Goal: Find specific page/section: Find specific page/section

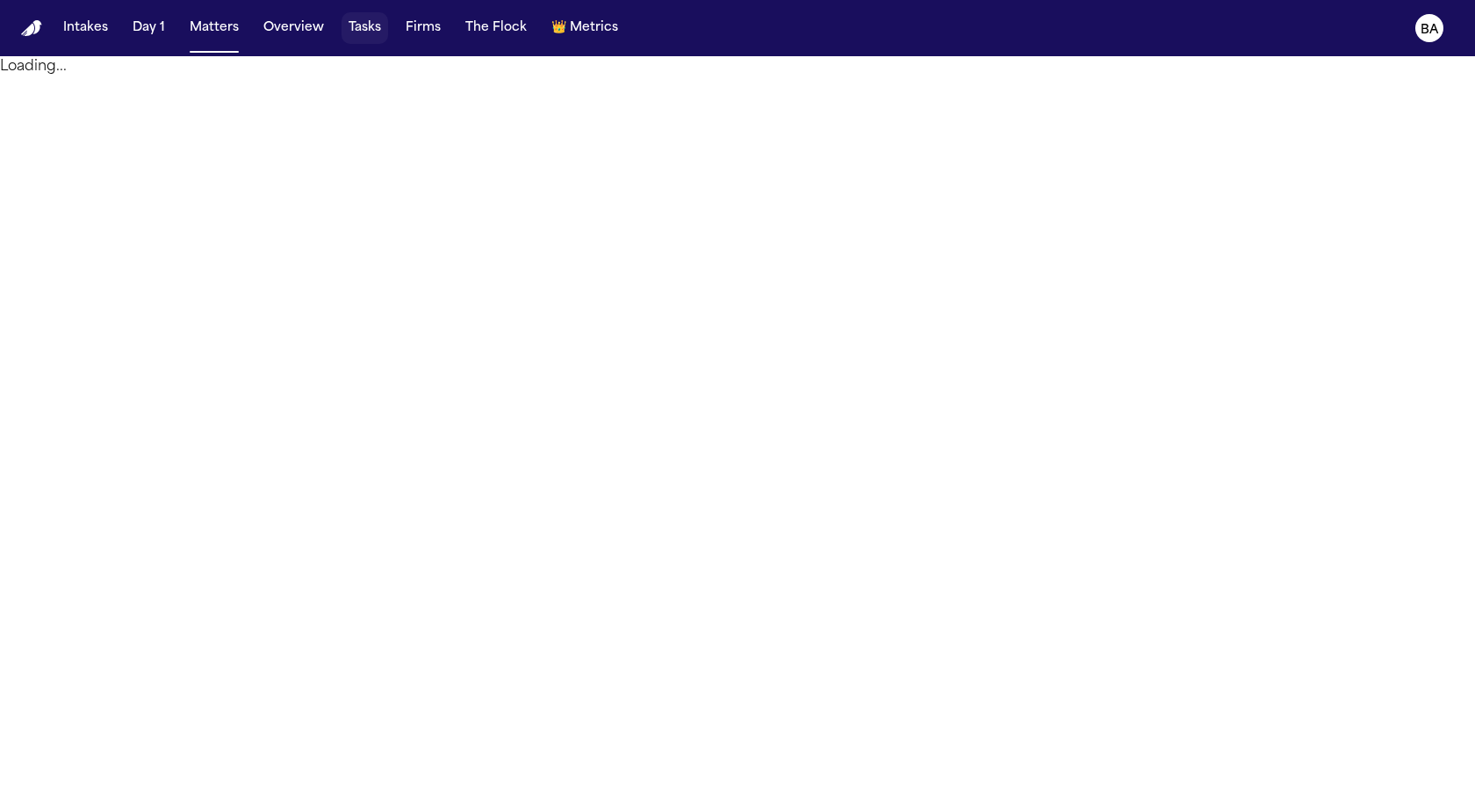
click at [360, 32] on button "Tasks" at bounding box center [365, 28] width 47 height 32
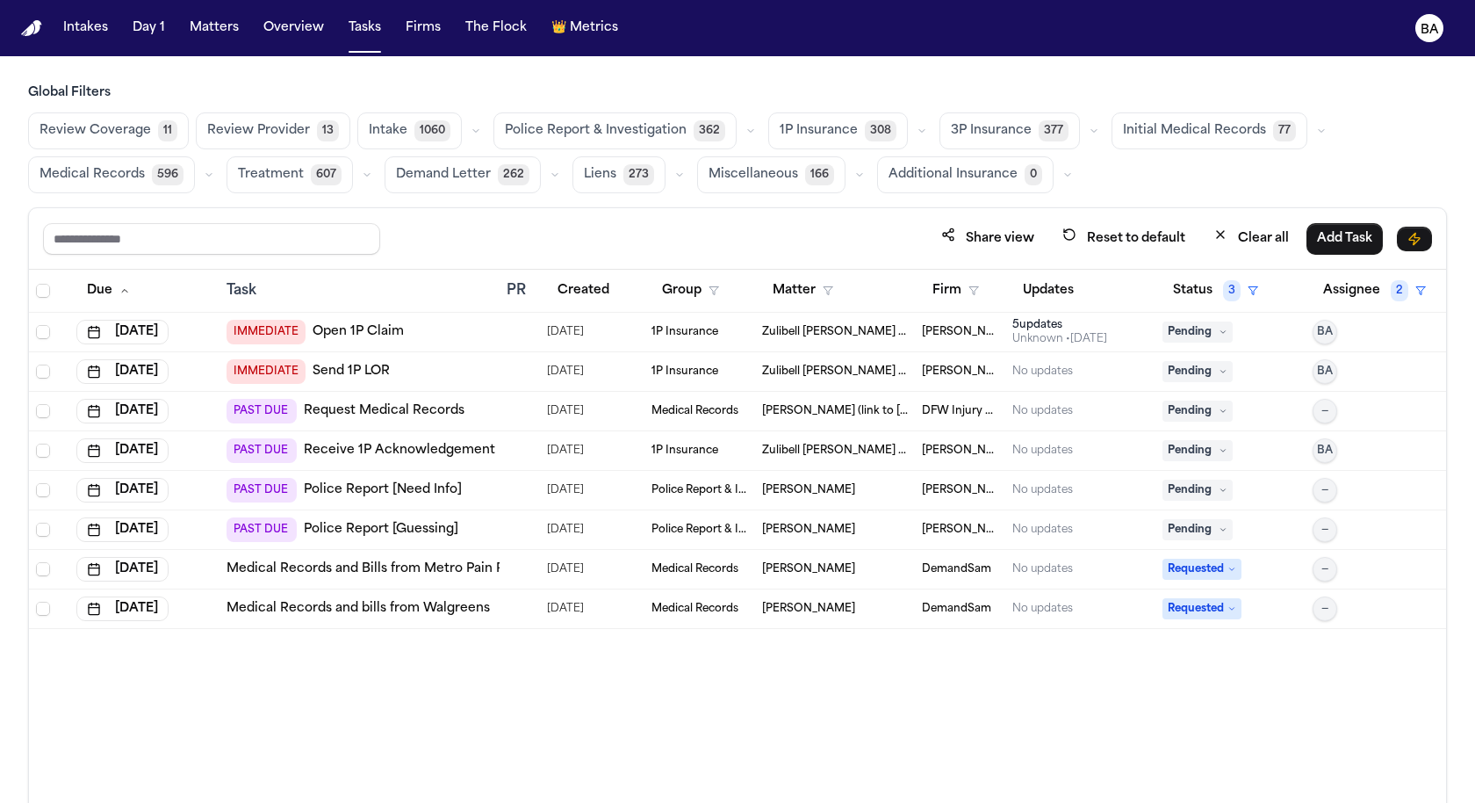
click at [706, 325] on span "1P Insurance" at bounding box center [685, 332] width 67 height 14
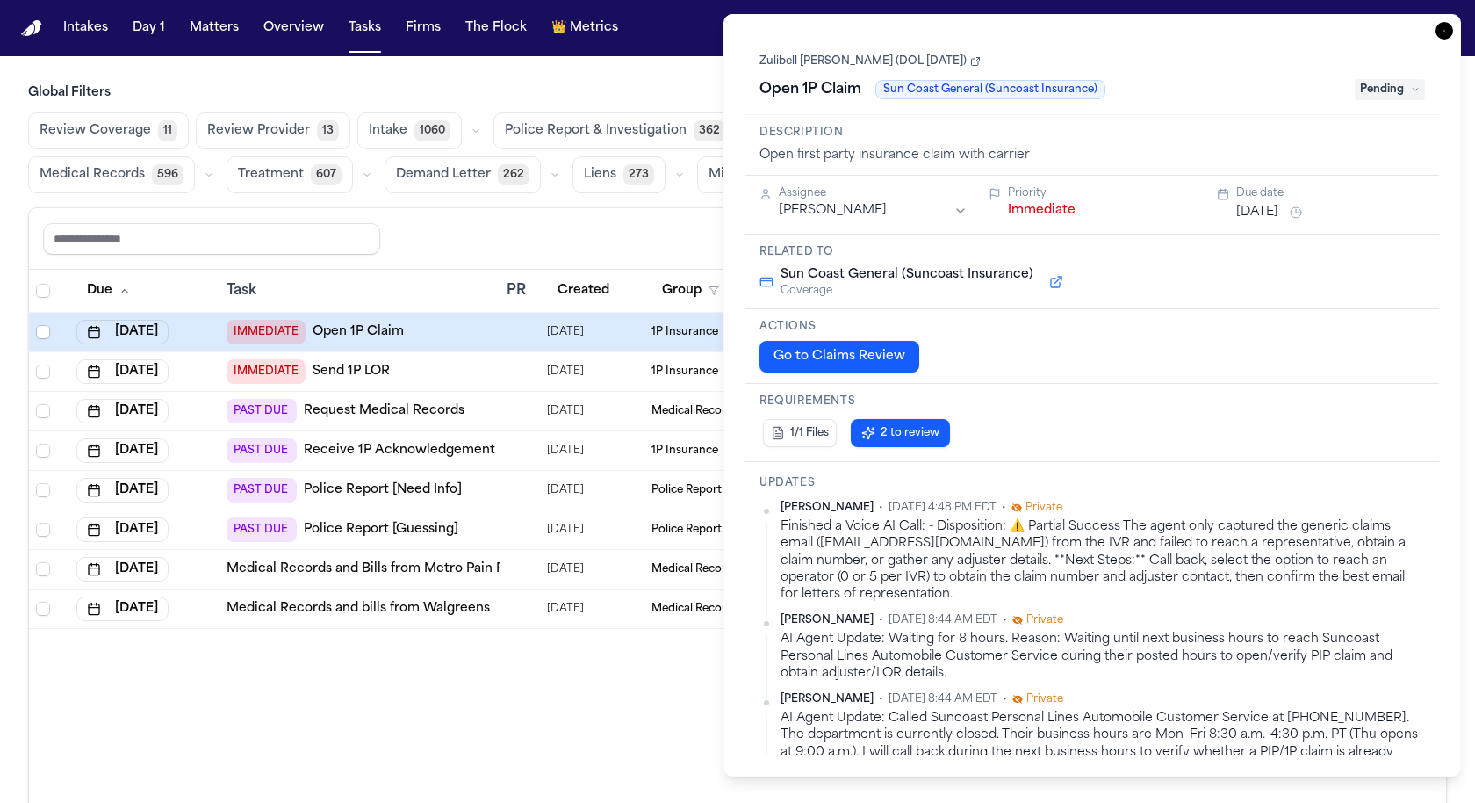
click at [638, 222] on div "Share view Reset to default Clear all Add Task" at bounding box center [737, 238] width 1389 height 32
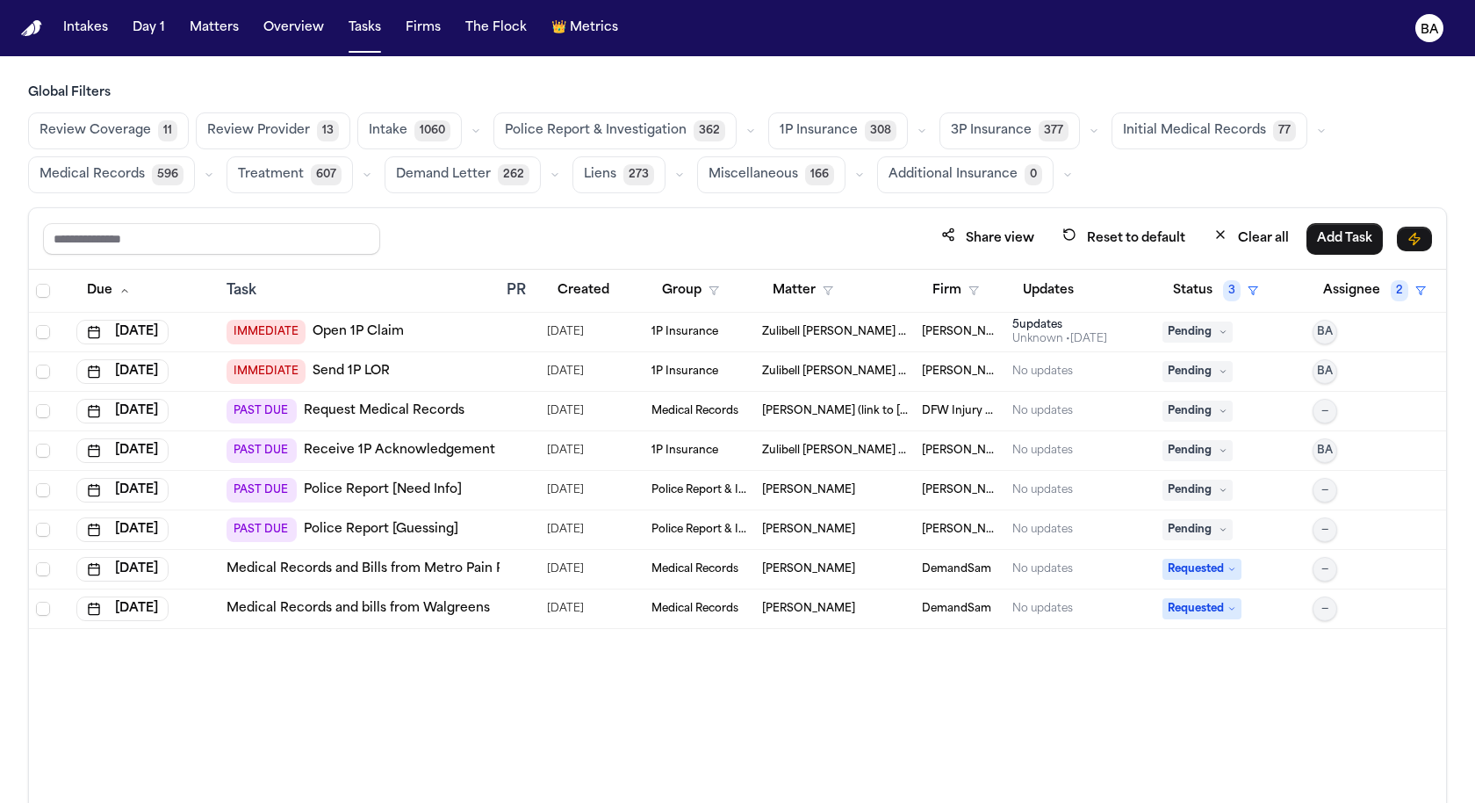
click at [803, 328] on span "Zulibell [PERSON_NAME] (DOL [DATE])" at bounding box center [835, 332] width 147 height 14
click at [613, 205] on div "Global Filters Review Coverage 11 Review Provider 13 Intake 1060 Police Report …" at bounding box center [737, 482] width 1419 height 796
click at [710, 602] on span "Medical Records" at bounding box center [695, 609] width 87 height 14
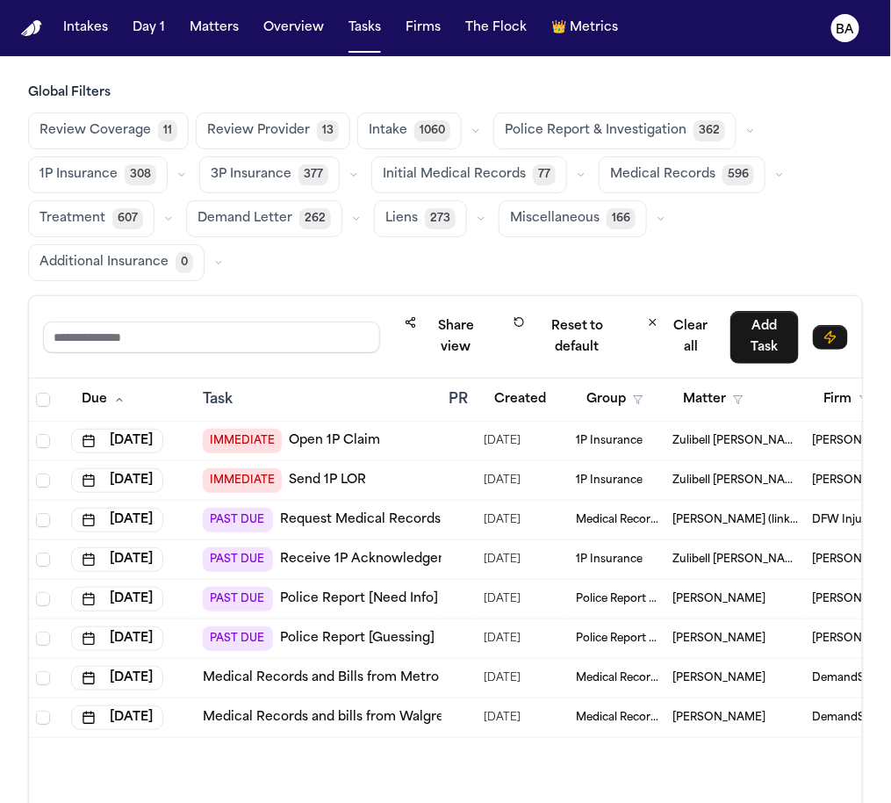
click at [611, 713] on span "Medical Records" at bounding box center [617, 717] width 83 height 14
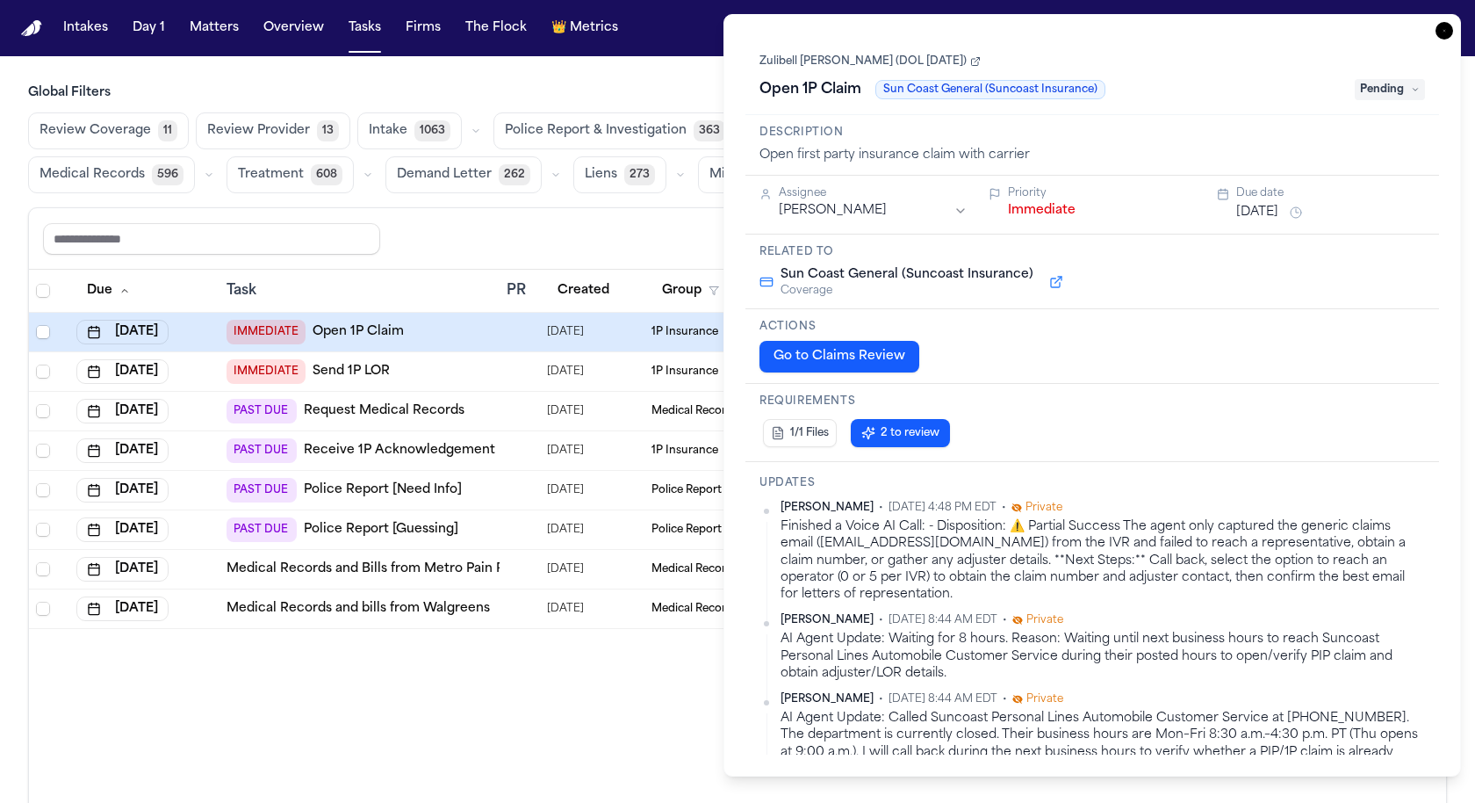
click at [890, 28] on icon "button" at bounding box center [1445, 31] width 18 height 18
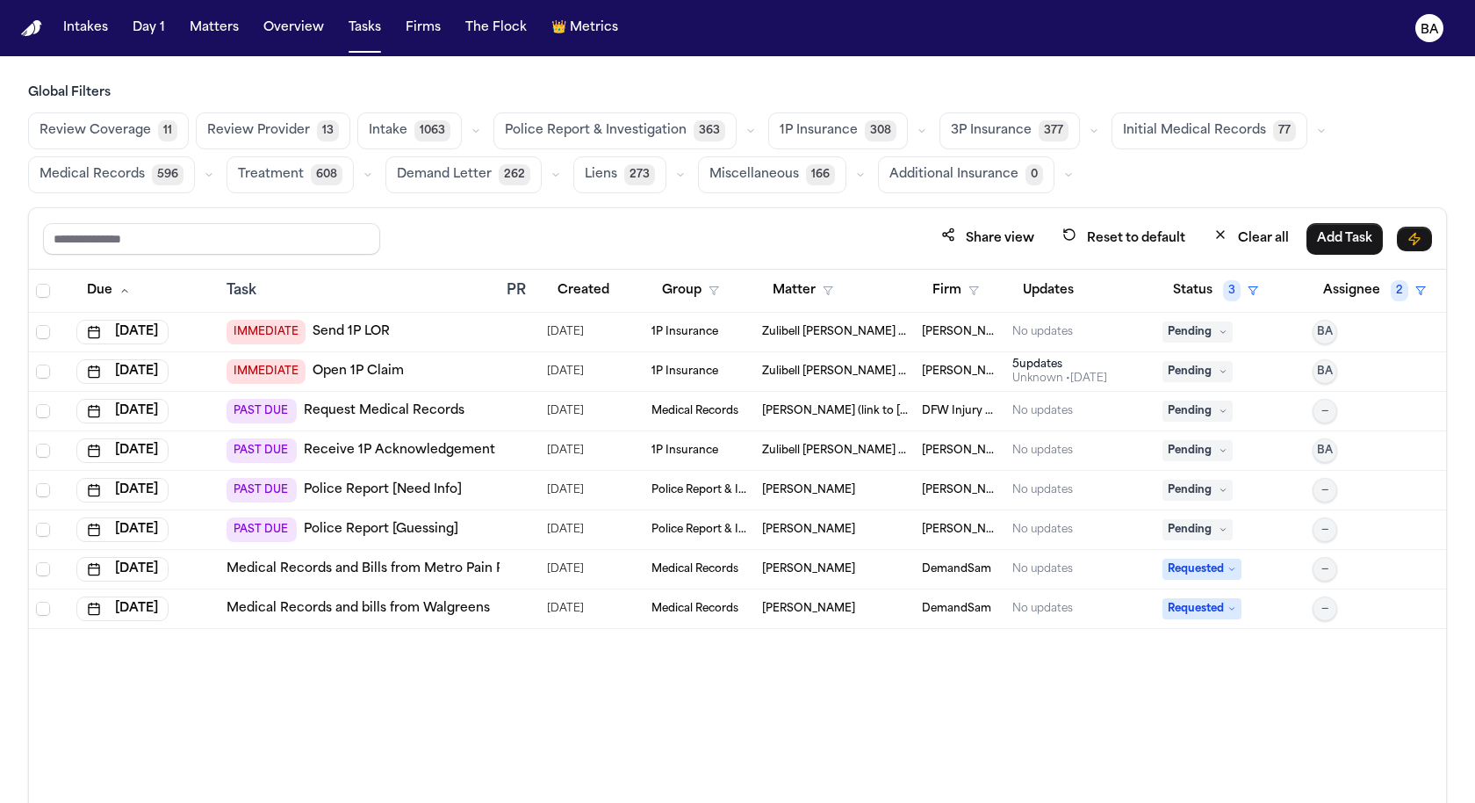
click at [675, 488] on span "Police Report & Investigation" at bounding box center [700, 490] width 96 height 14
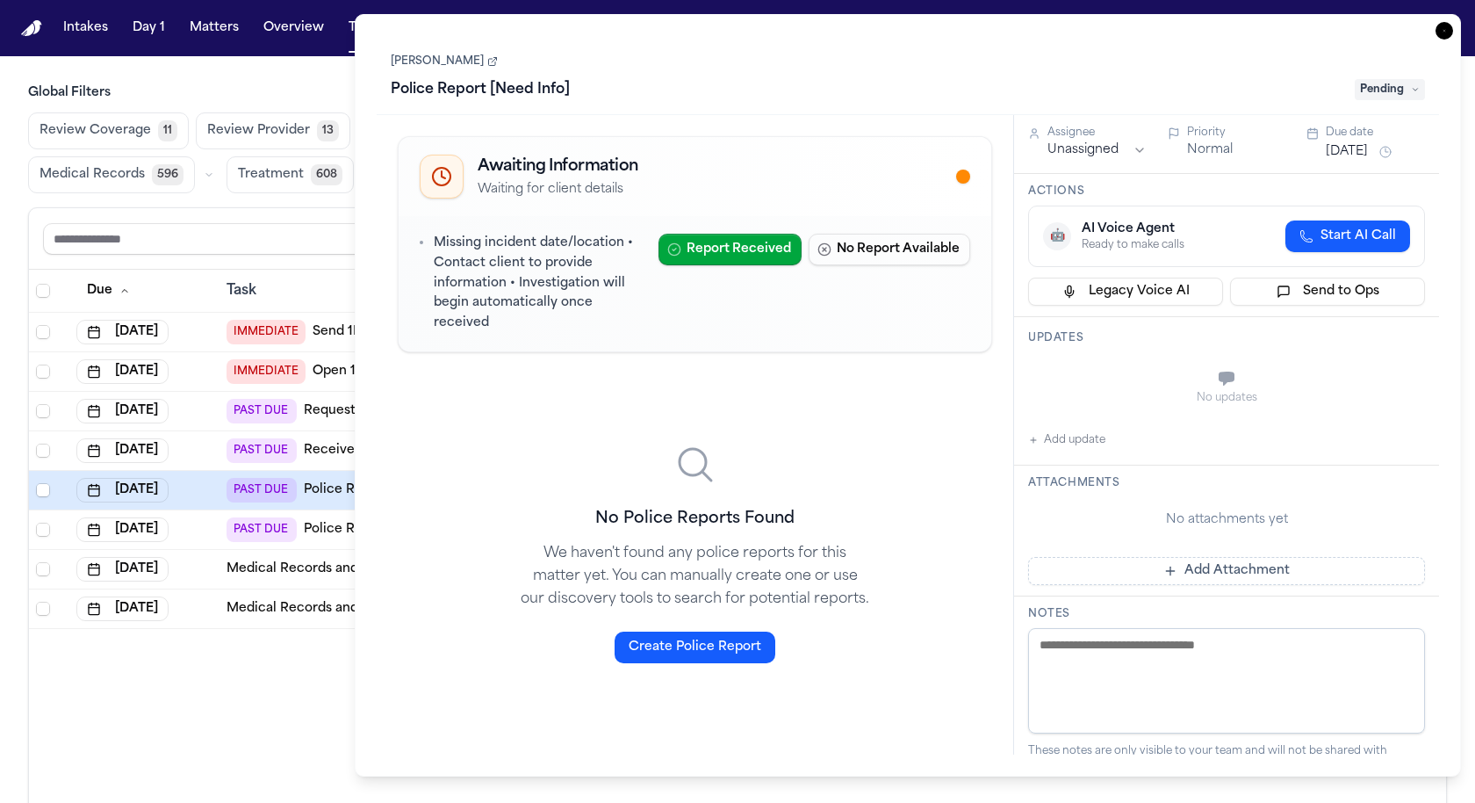
click at [293, 645] on div "Due Task PR Created Group Matter Firm Updates Status 3 Assignee 2 [DATE] IMMEDI…" at bounding box center [737, 574] width 1417 height 609
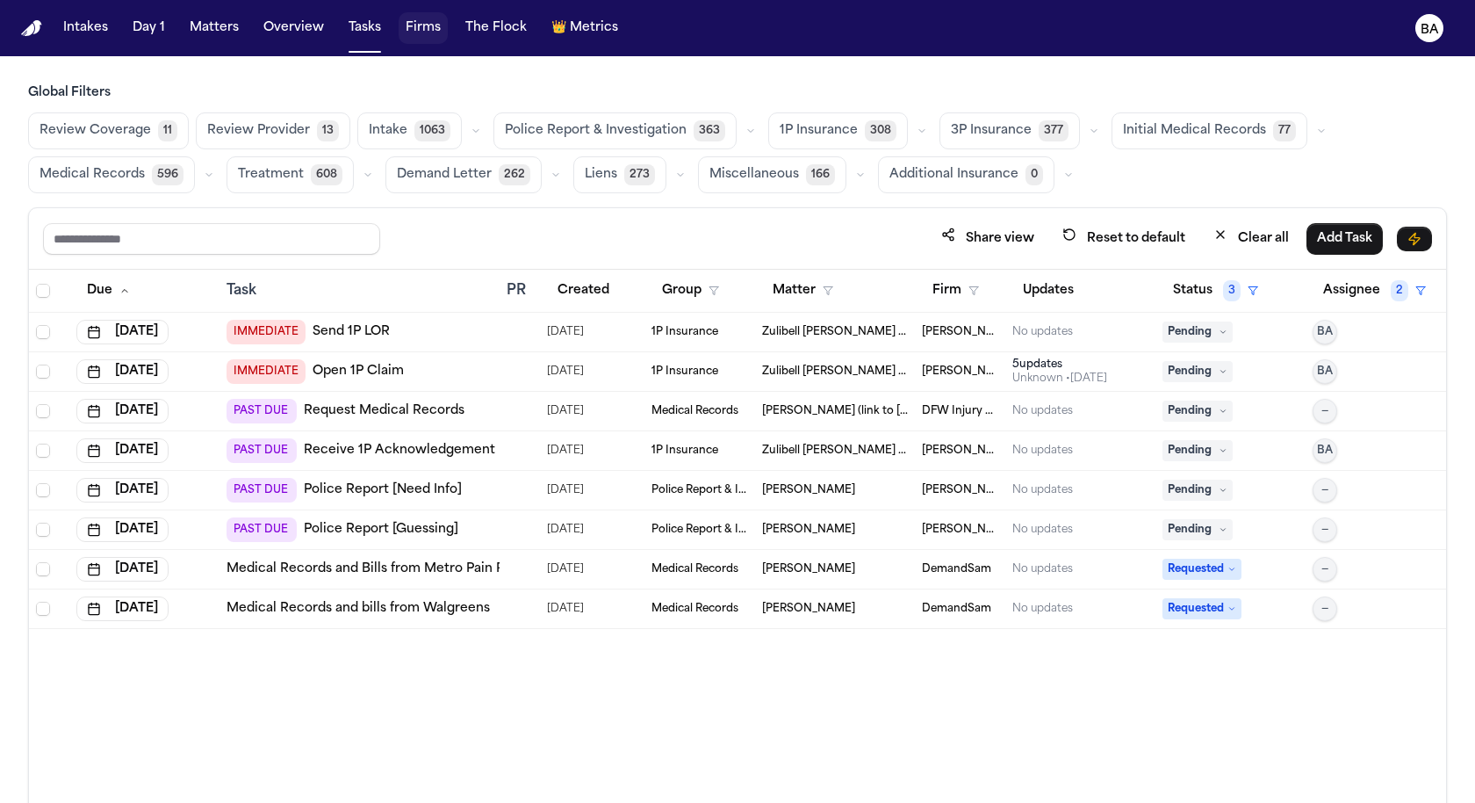
click at [416, 32] on button "Firms" at bounding box center [423, 28] width 49 height 32
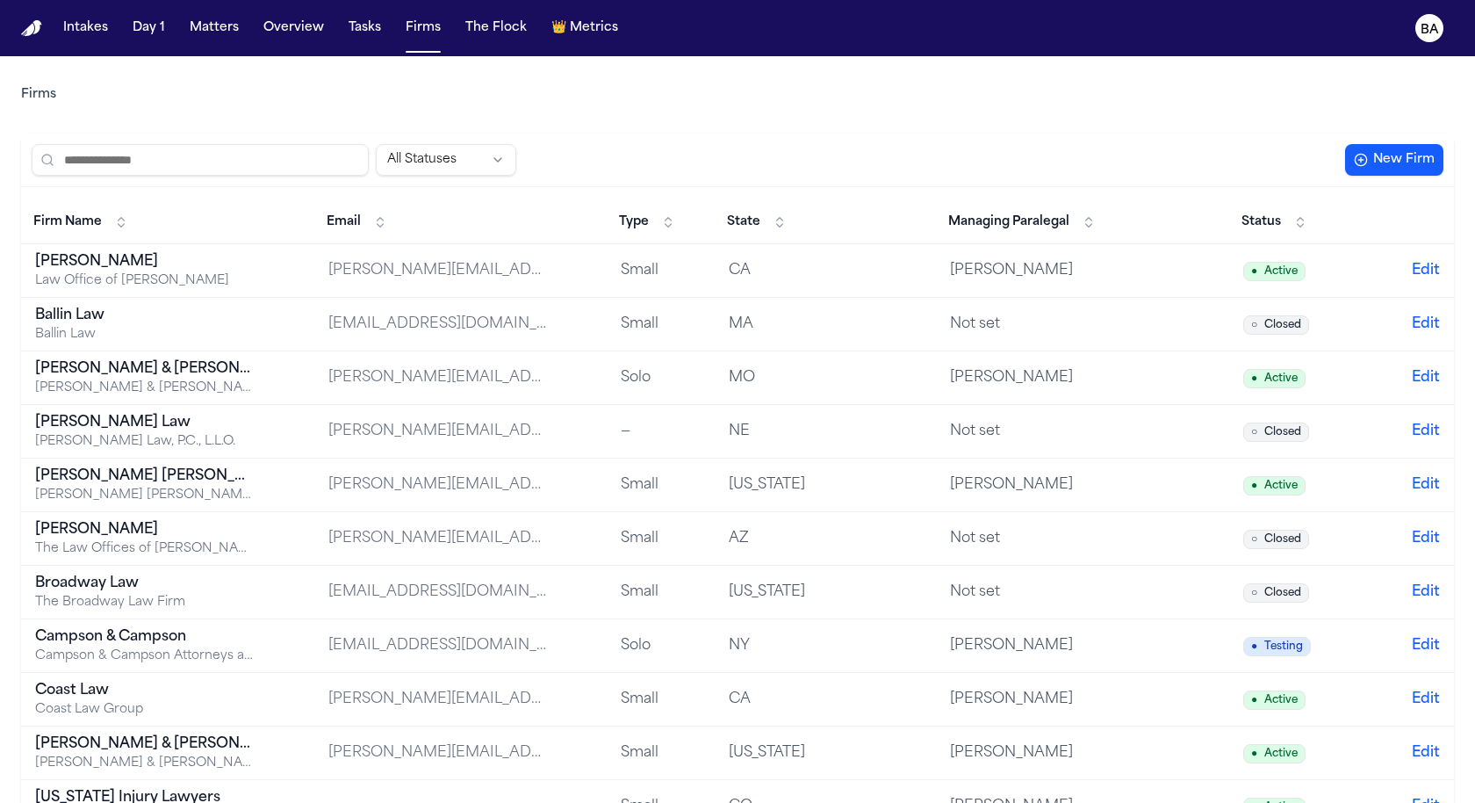
click at [125, 162] on input "search" at bounding box center [200, 160] width 337 height 32
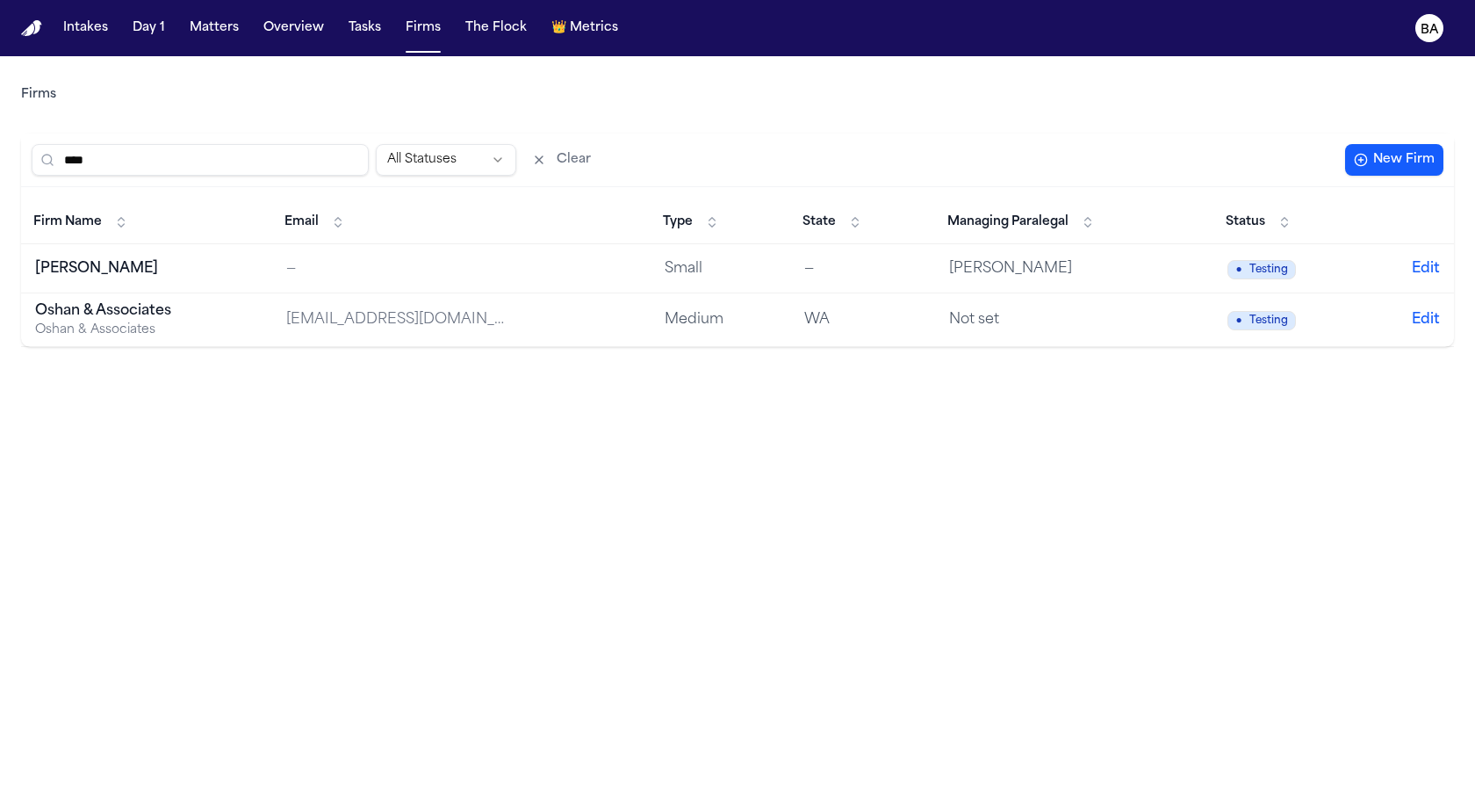
type input "****"
click at [106, 265] on div "J. Alexander Law" at bounding box center [145, 268] width 220 height 21
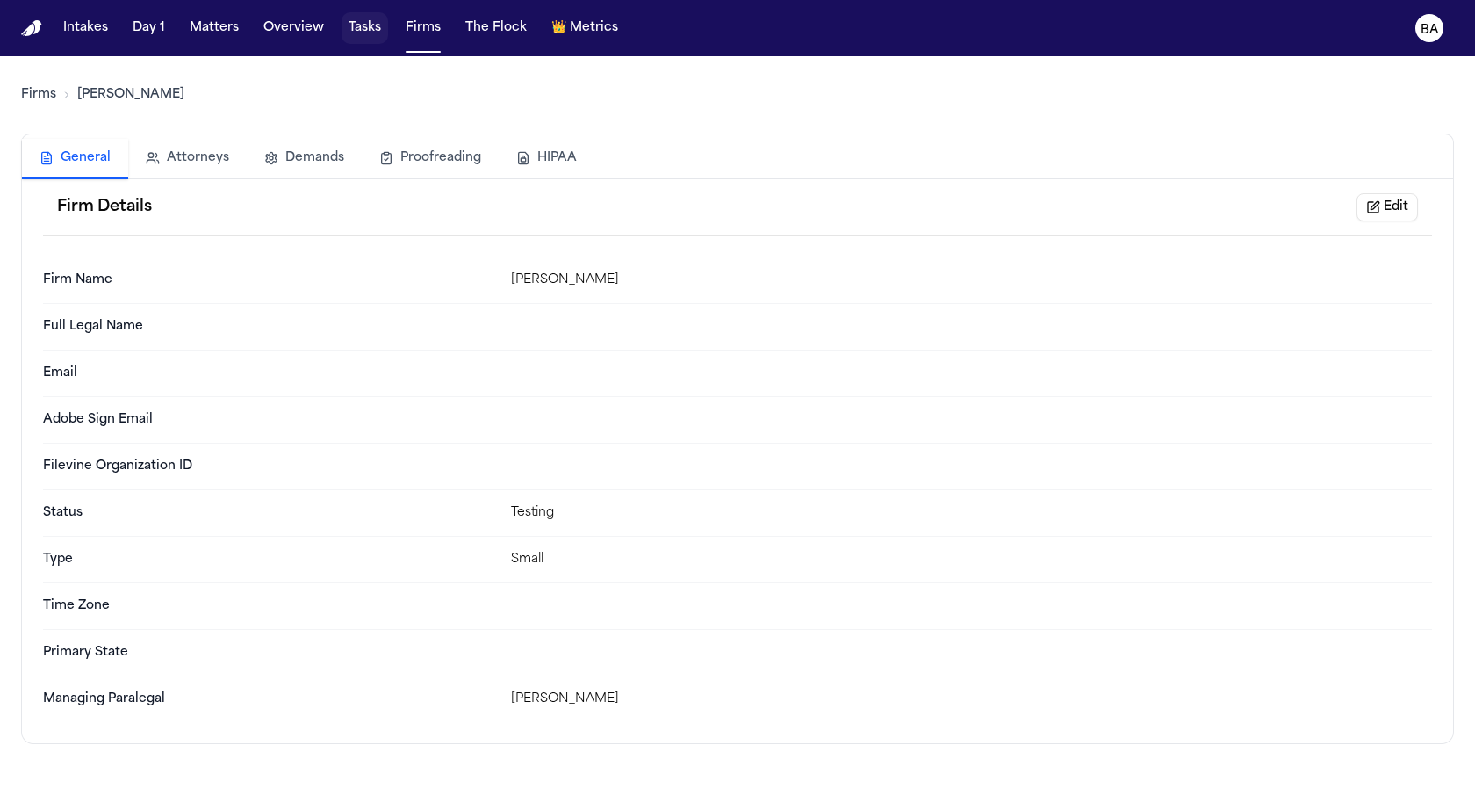
click at [365, 36] on button "Tasks" at bounding box center [365, 28] width 47 height 32
click at [201, 17] on button "Matters" at bounding box center [214, 28] width 63 height 32
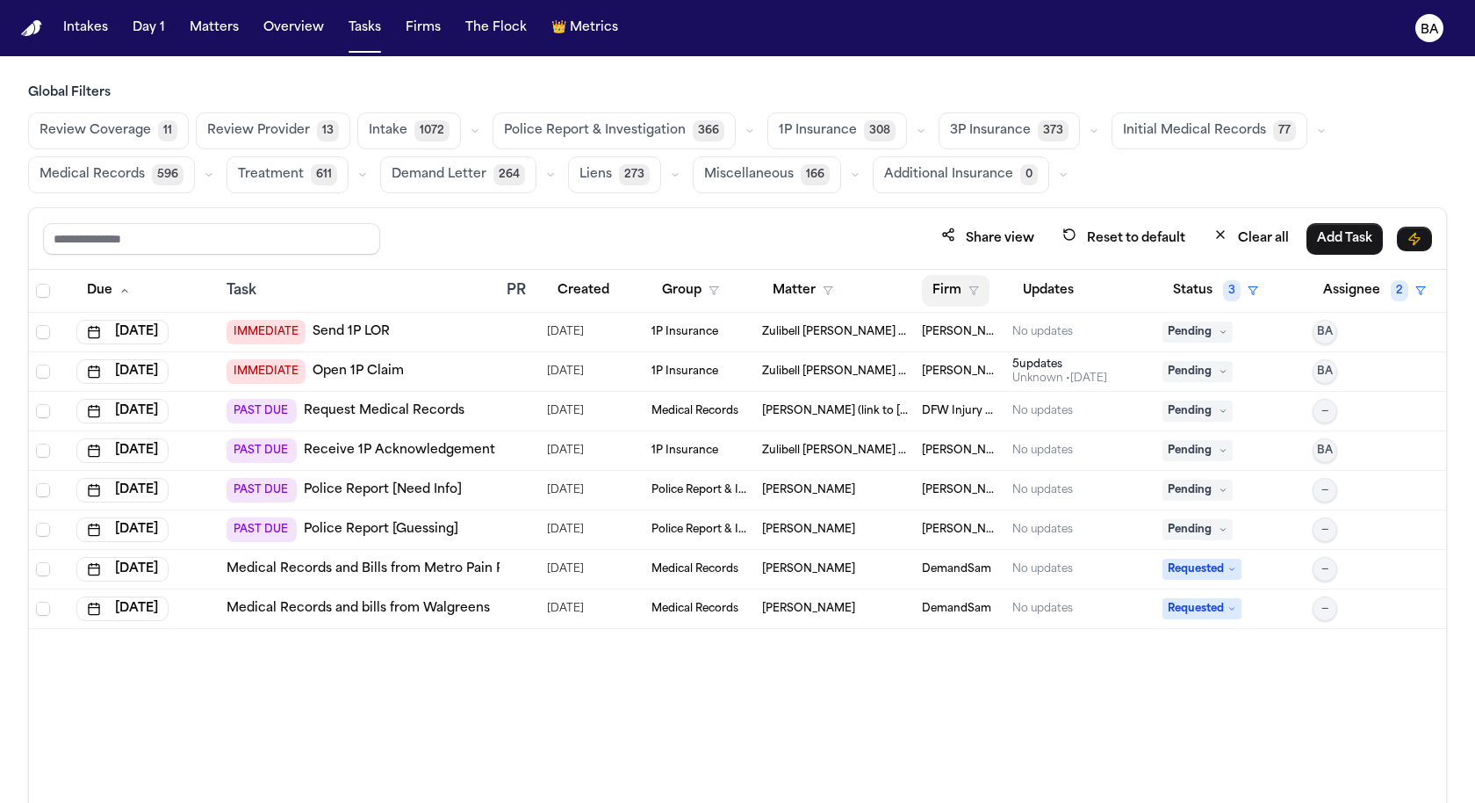
click at [972, 287] on polygon "button" at bounding box center [973, 291] width 9 height 8
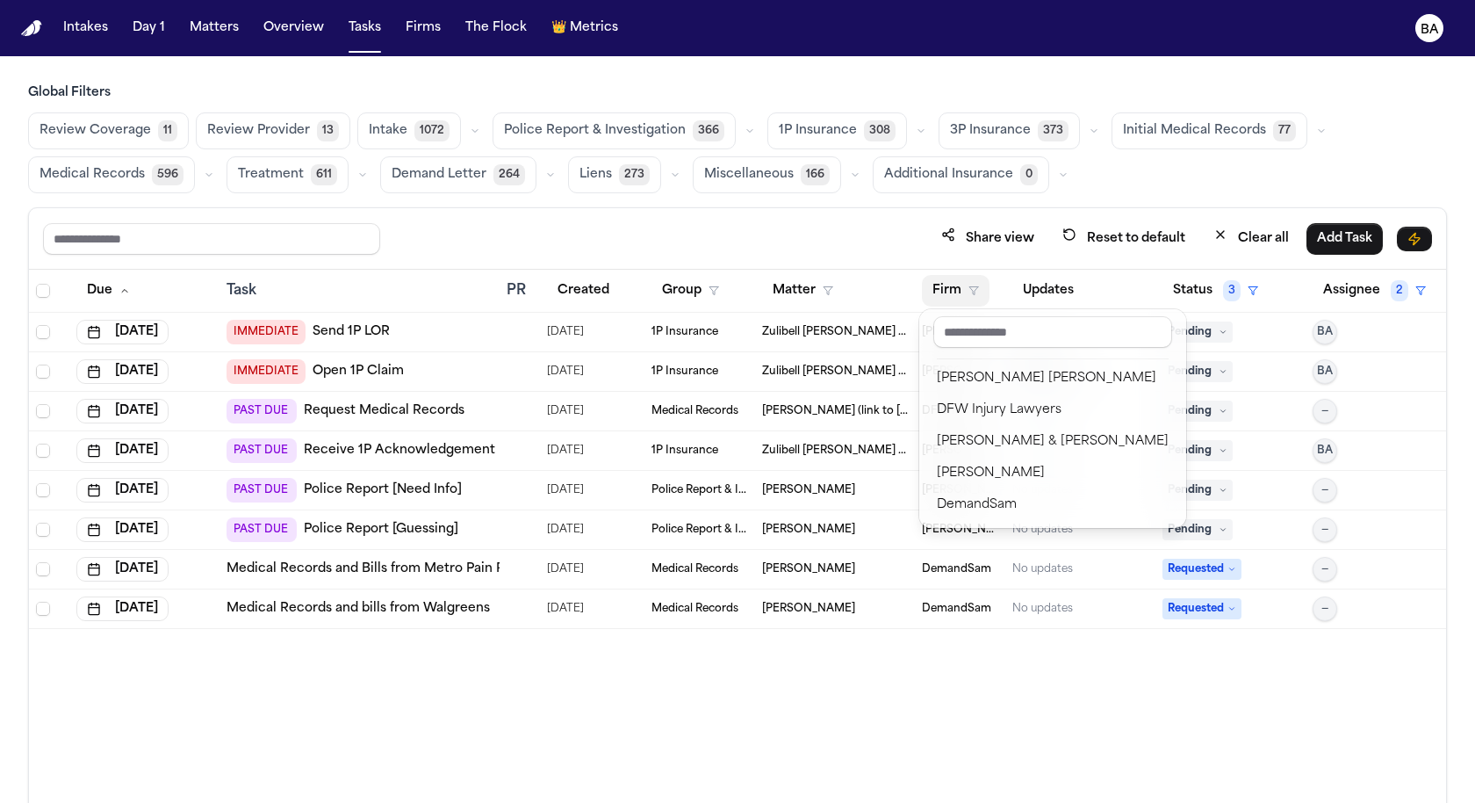
click at [280, 165] on div "Global Filters Review Coverage 11 Review Provider 13 Intake 1072 Police Report …" at bounding box center [737, 482] width 1419 height 796
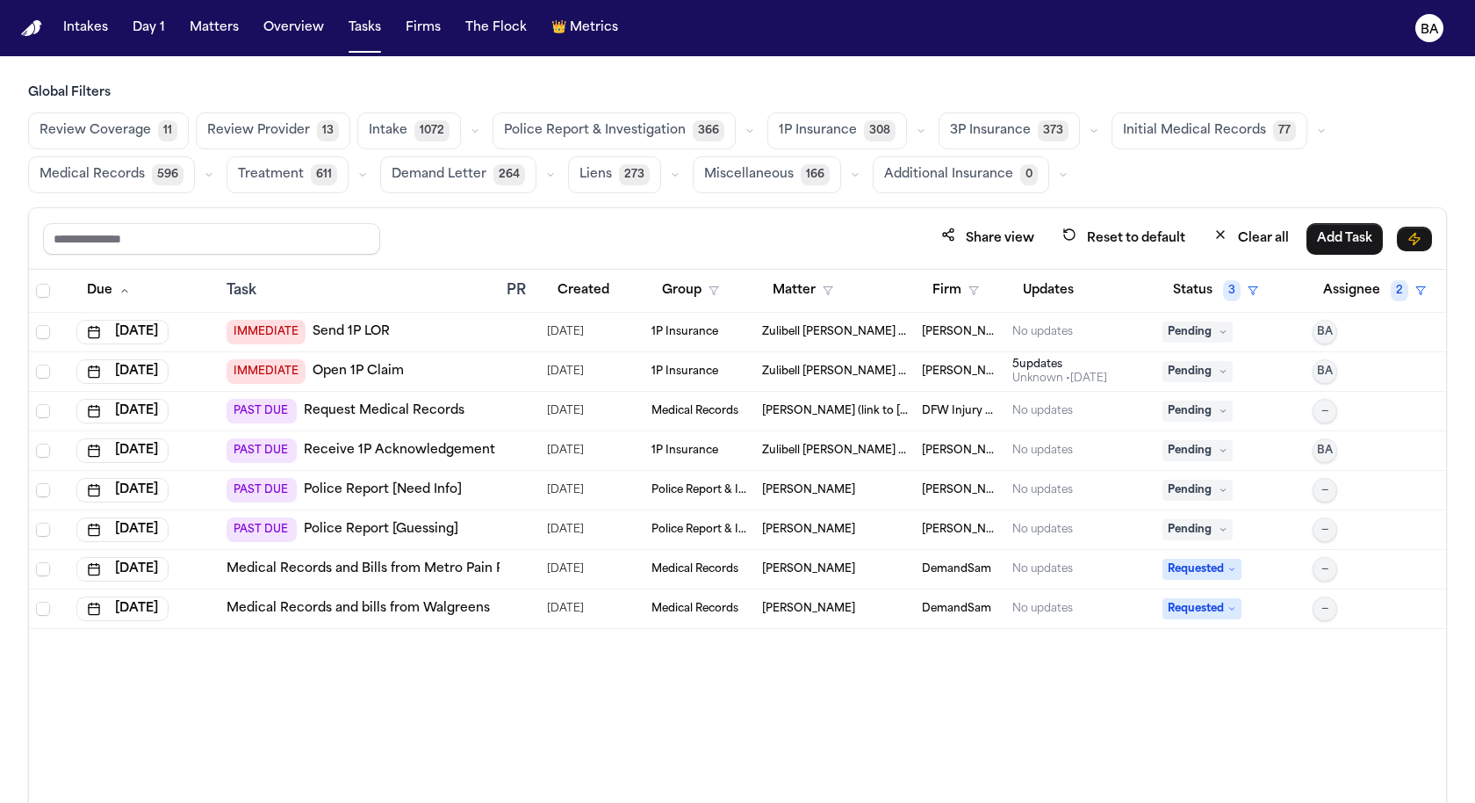
click at [280, 173] on span "Treatment" at bounding box center [271, 175] width 66 height 18
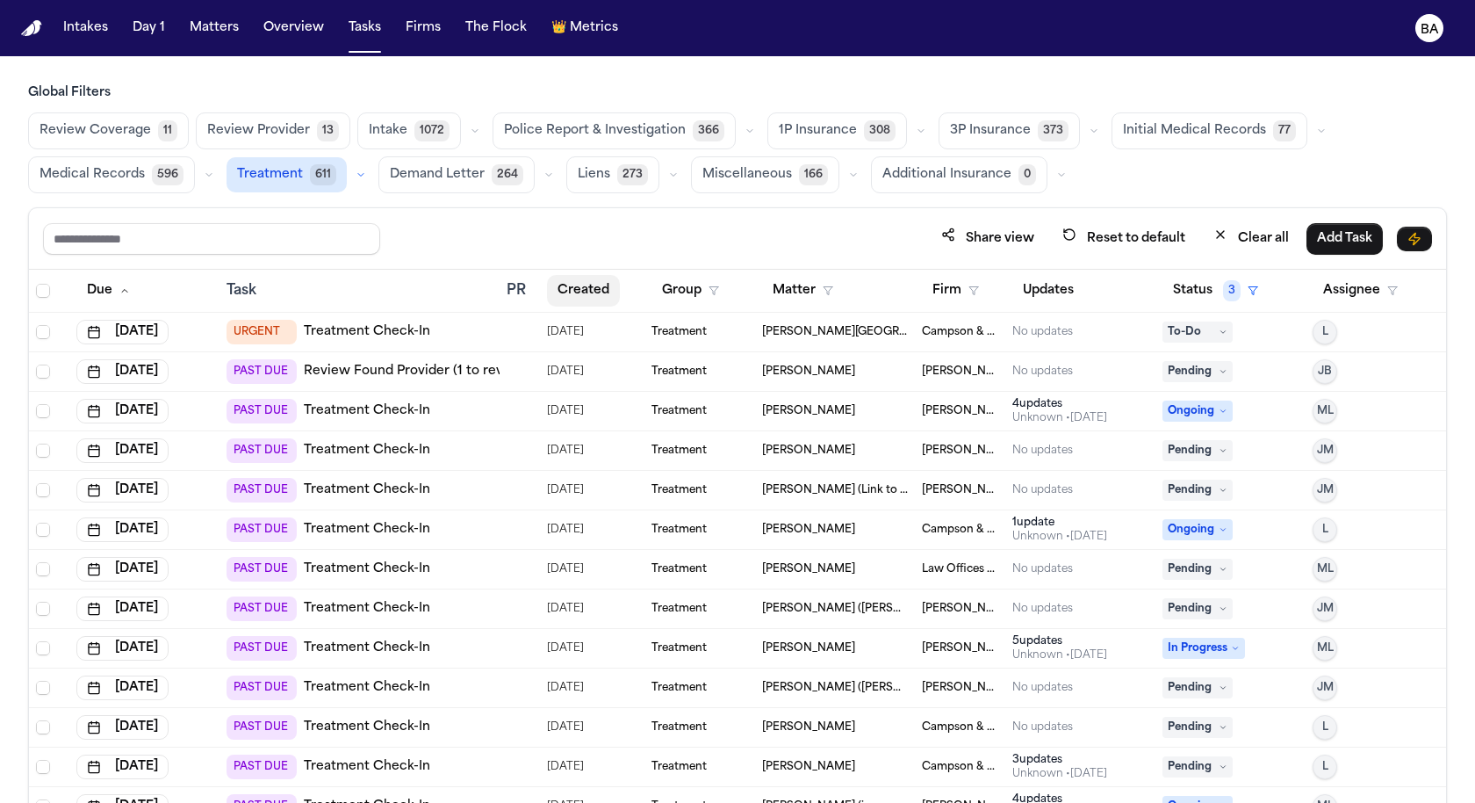
click at [593, 284] on button "Created" at bounding box center [583, 291] width 73 height 32
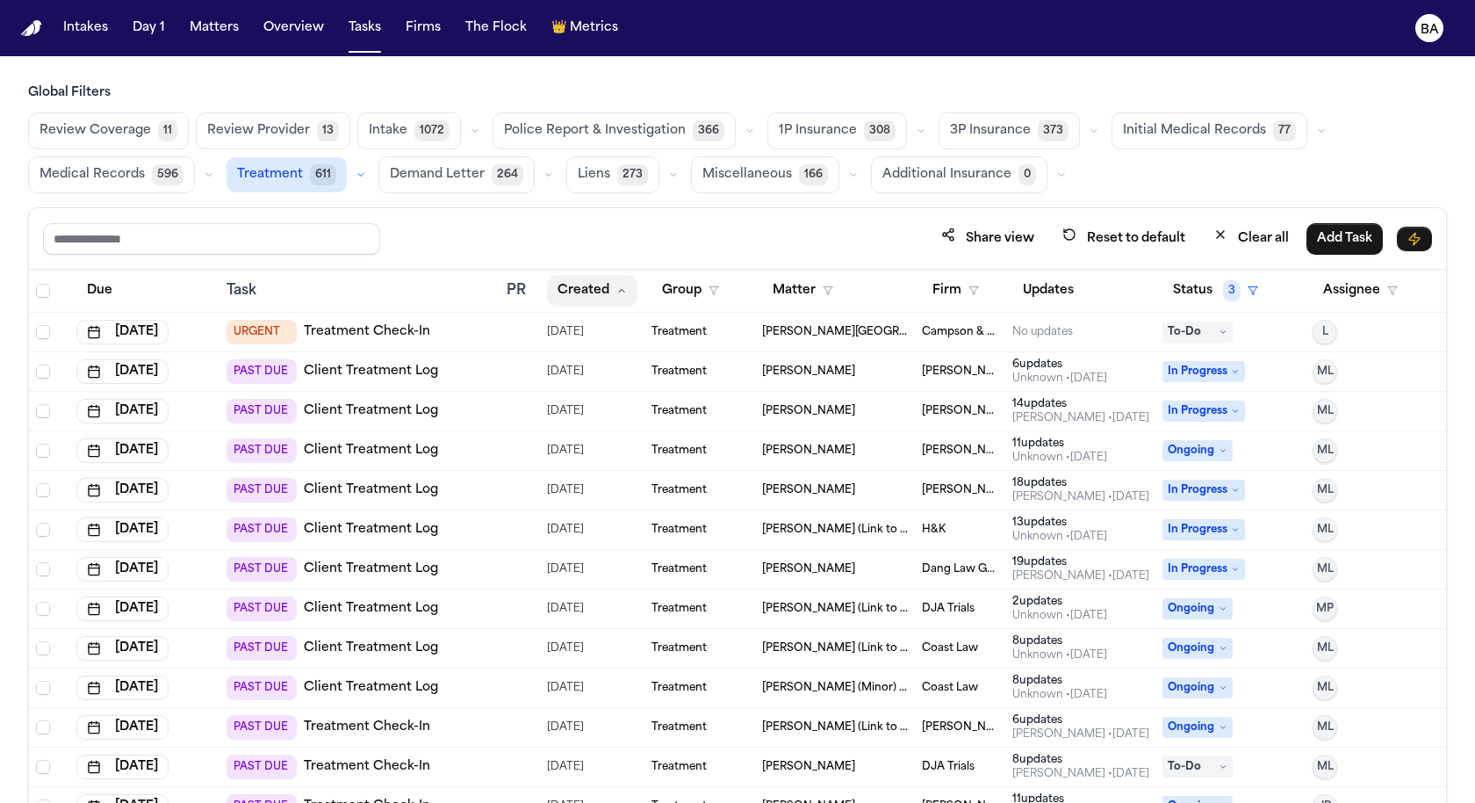
click at [616, 285] on icon "button" at bounding box center [621, 290] width 11 height 11
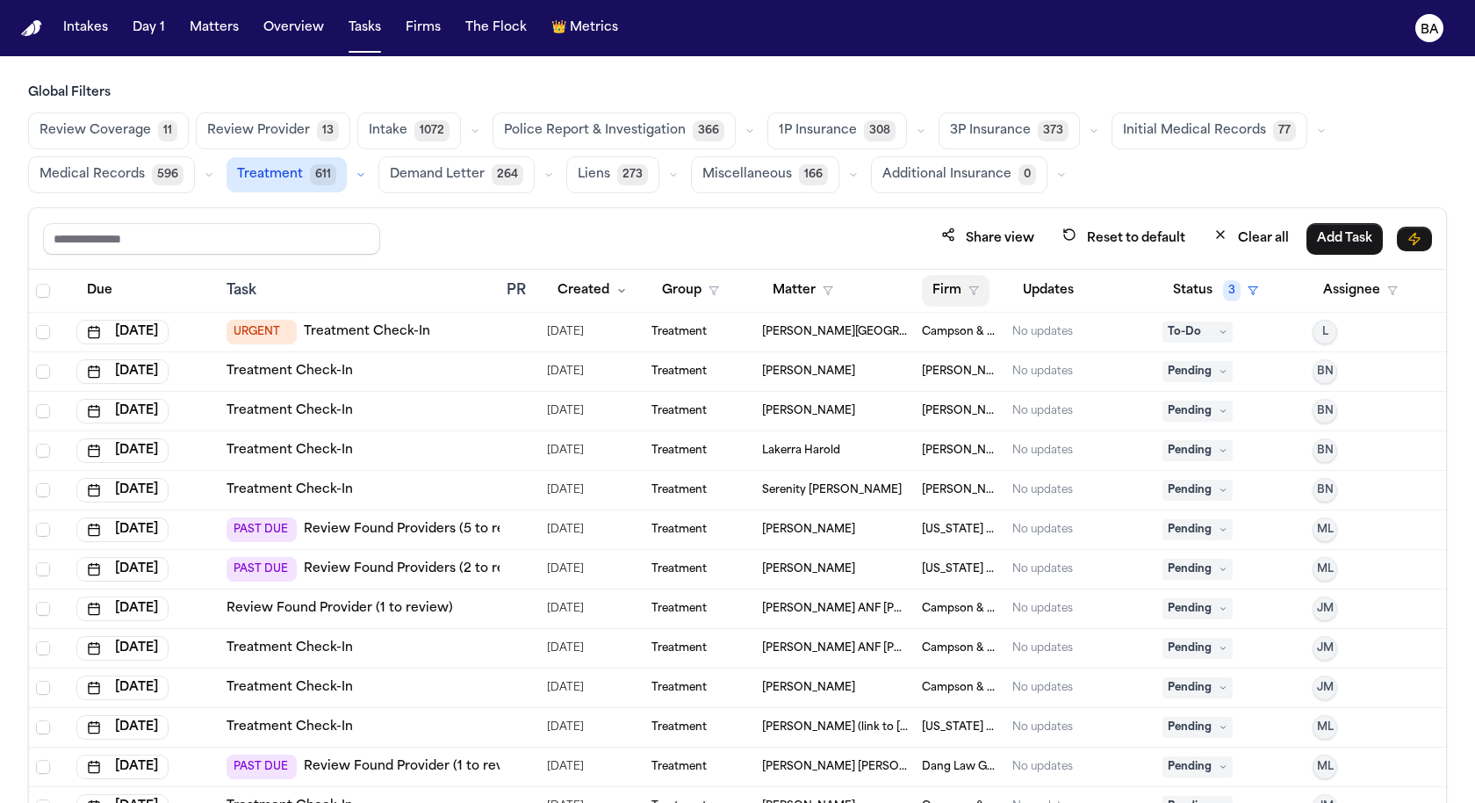
click at [970, 282] on button "Firm" at bounding box center [956, 291] width 68 height 32
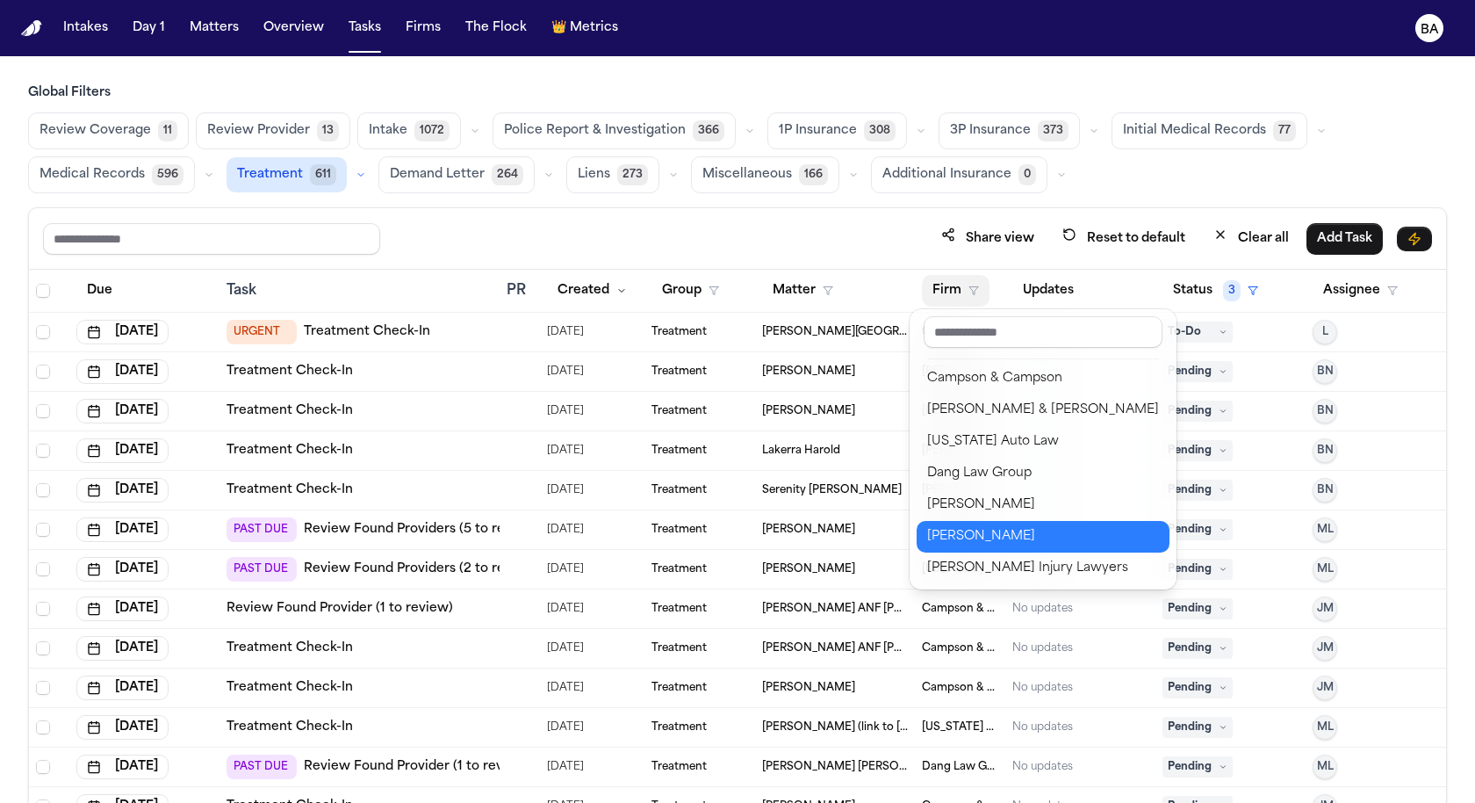
click at [985, 526] on div "J. Alexander Law" at bounding box center [1043, 536] width 232 height 21
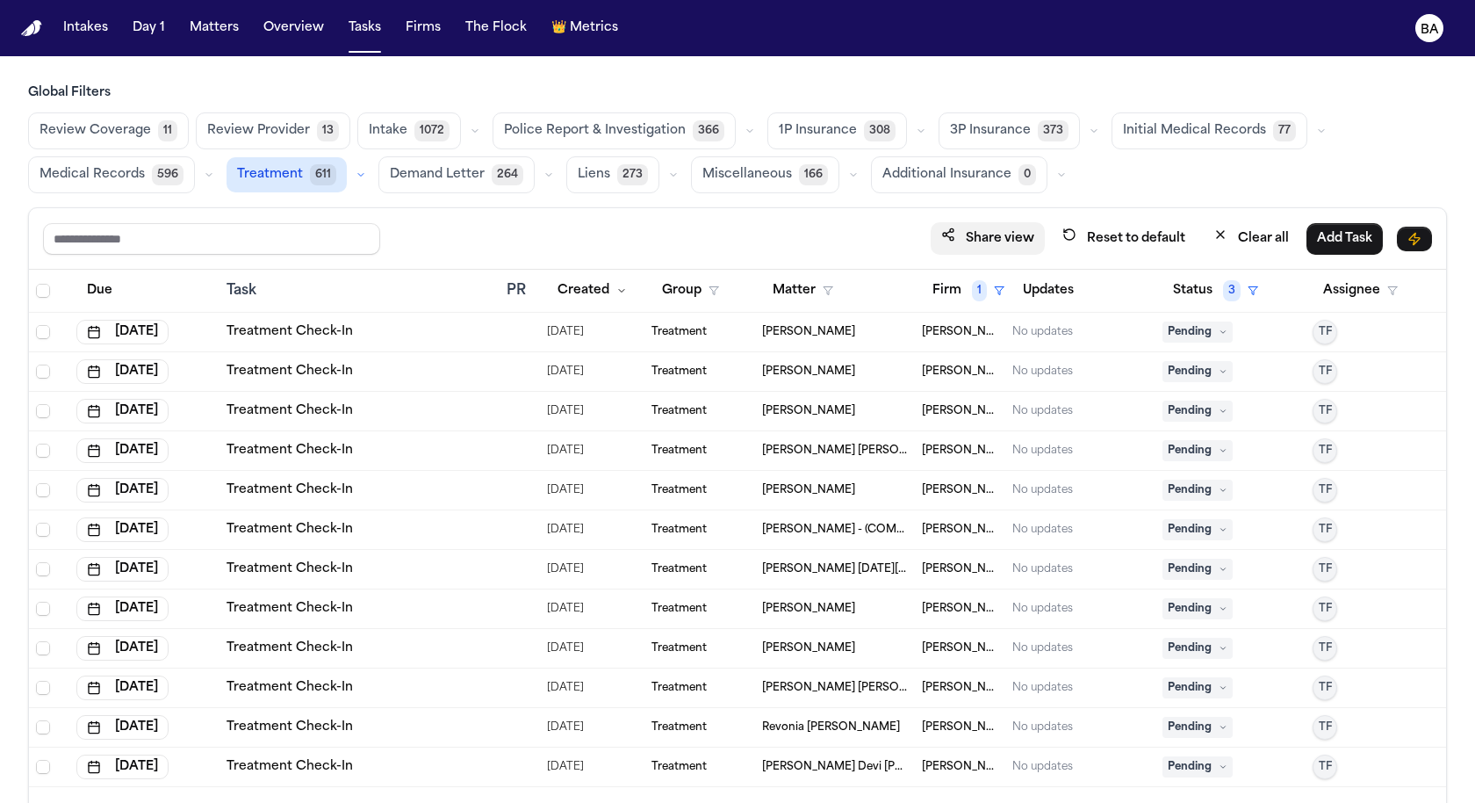
click at [1015, 243] on button "Share view" at bounding box center [988, 238] width 114 height 32
click at [1249, 246] on button "Clear all" at bounding box center [1251, 238] width 97 height 32
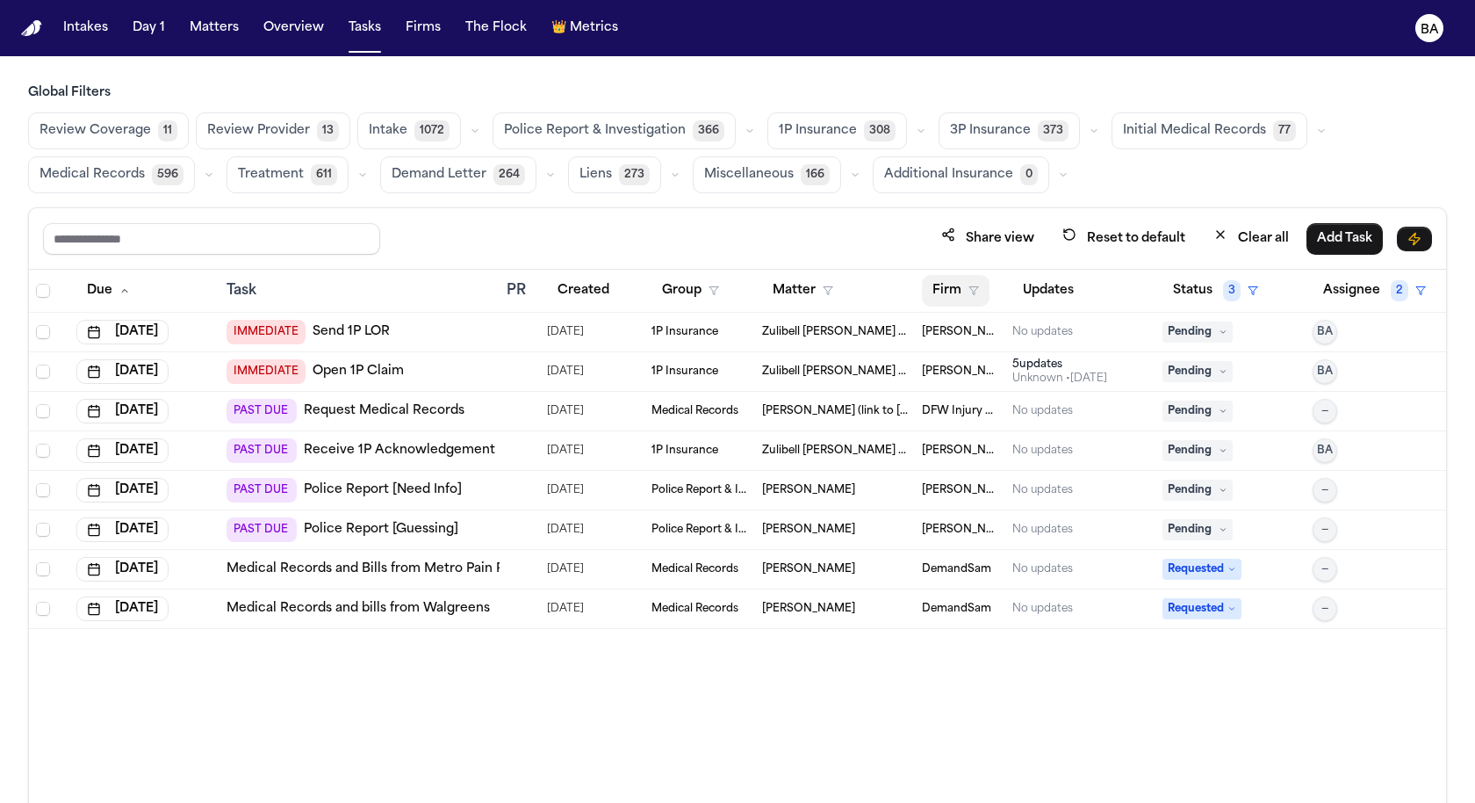
click at [974, 288] on polygon "button" at bounding box center [973, 291] width 9 height 8
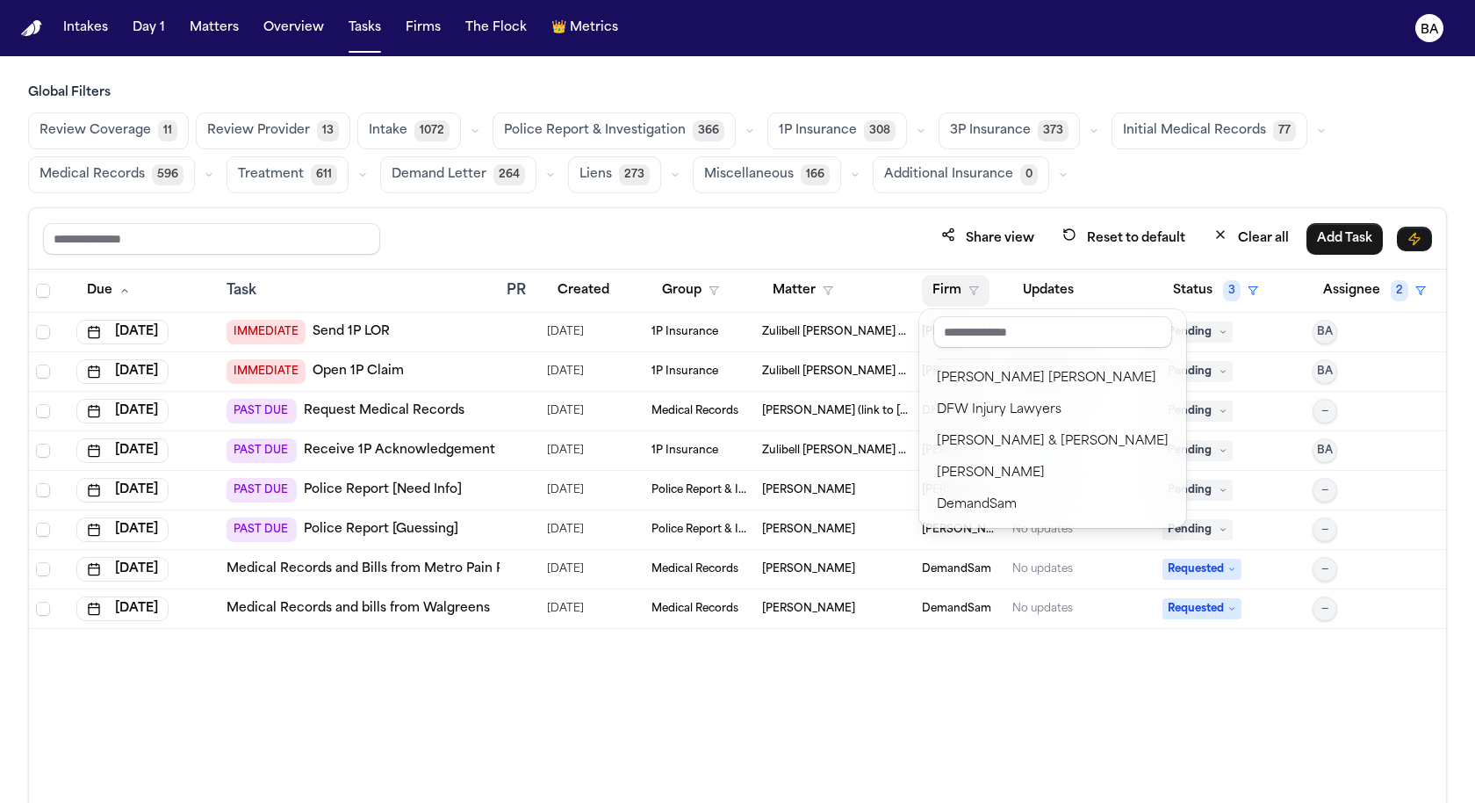
click at [1187, 698] on div "Due Task PR Created Group Matter Firm Updates Status 3 Assignee 2 [DATE] IMMEDI…" at bounding box center [737, 574] width 1417 height 609
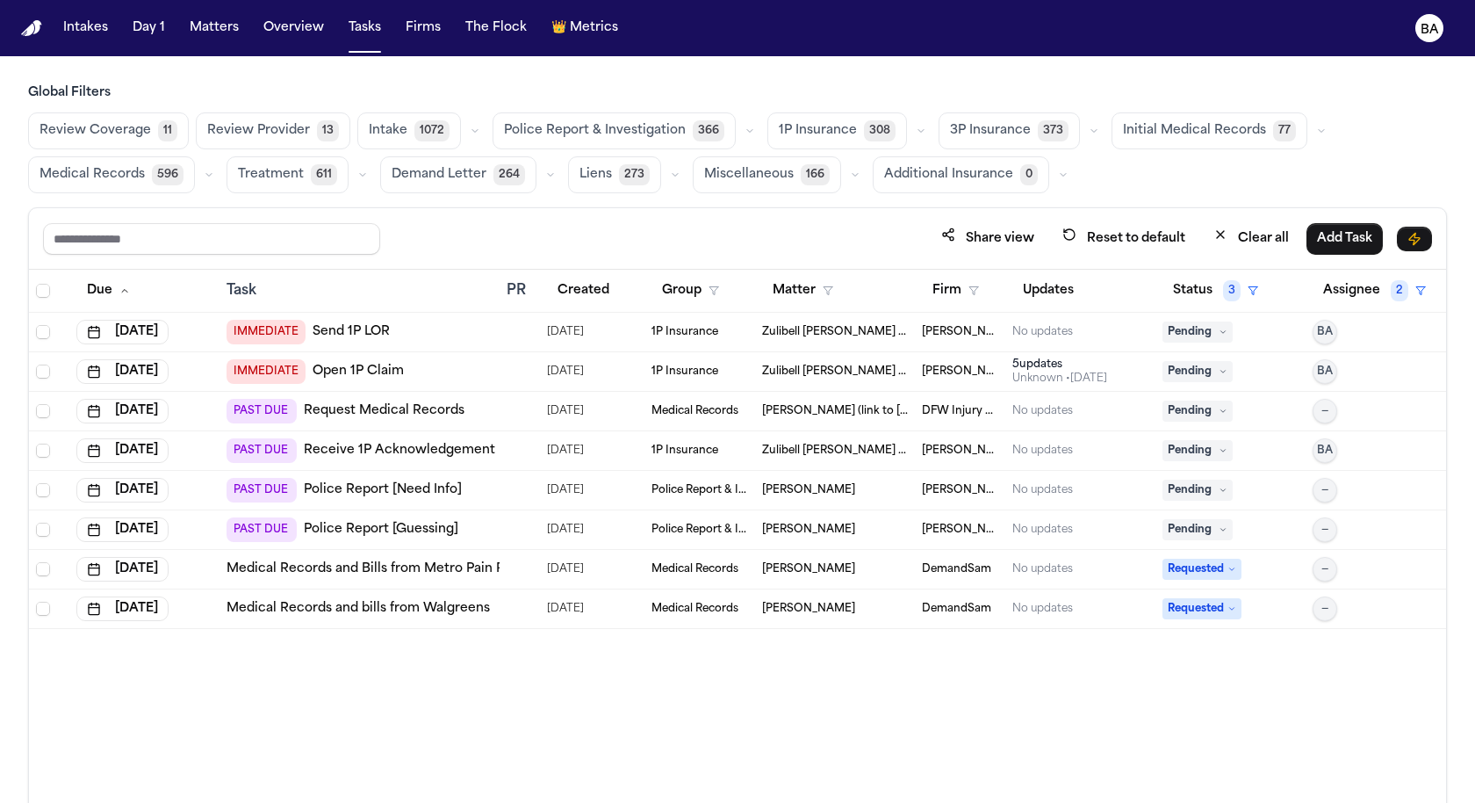
click at [273, 187] on button "Treatment 611" at bounding box center [288, 174] width 122 height 37
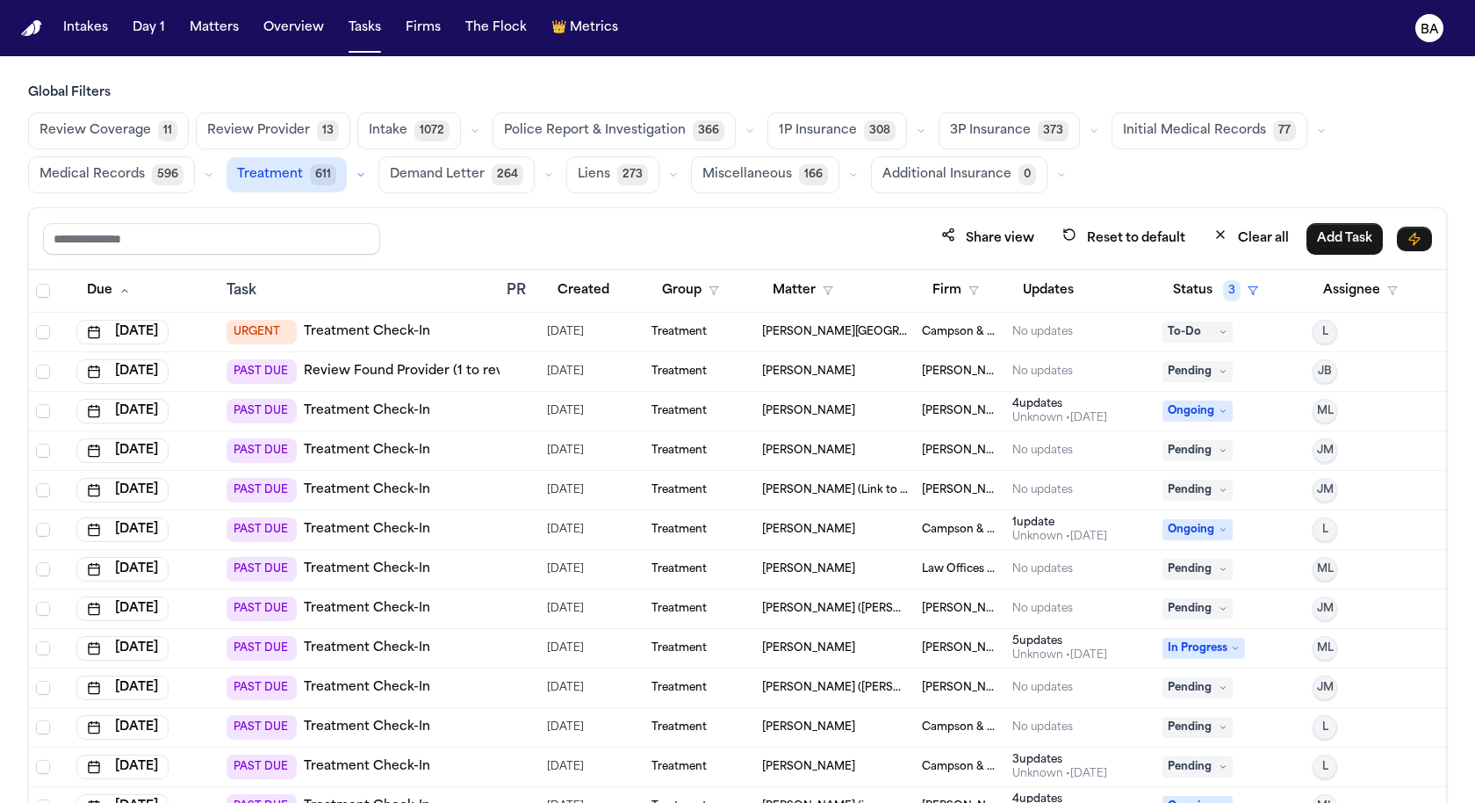
click at [292, 167] on span "Treatment" at bounding box center [270, 175] width 66 height 18
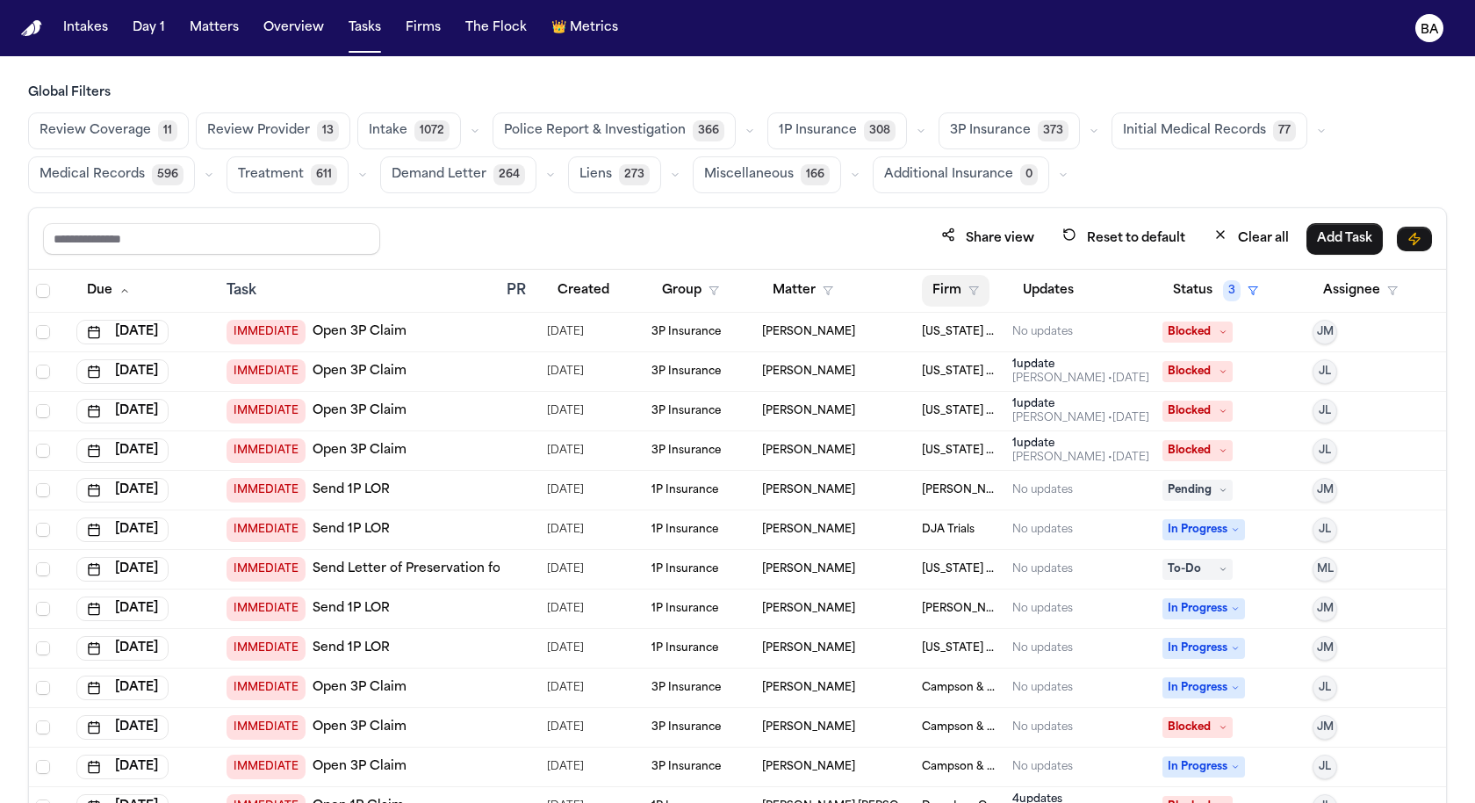
click at [969, 285] on icon "button" at bounding box center [974, 290] width 11 height 11
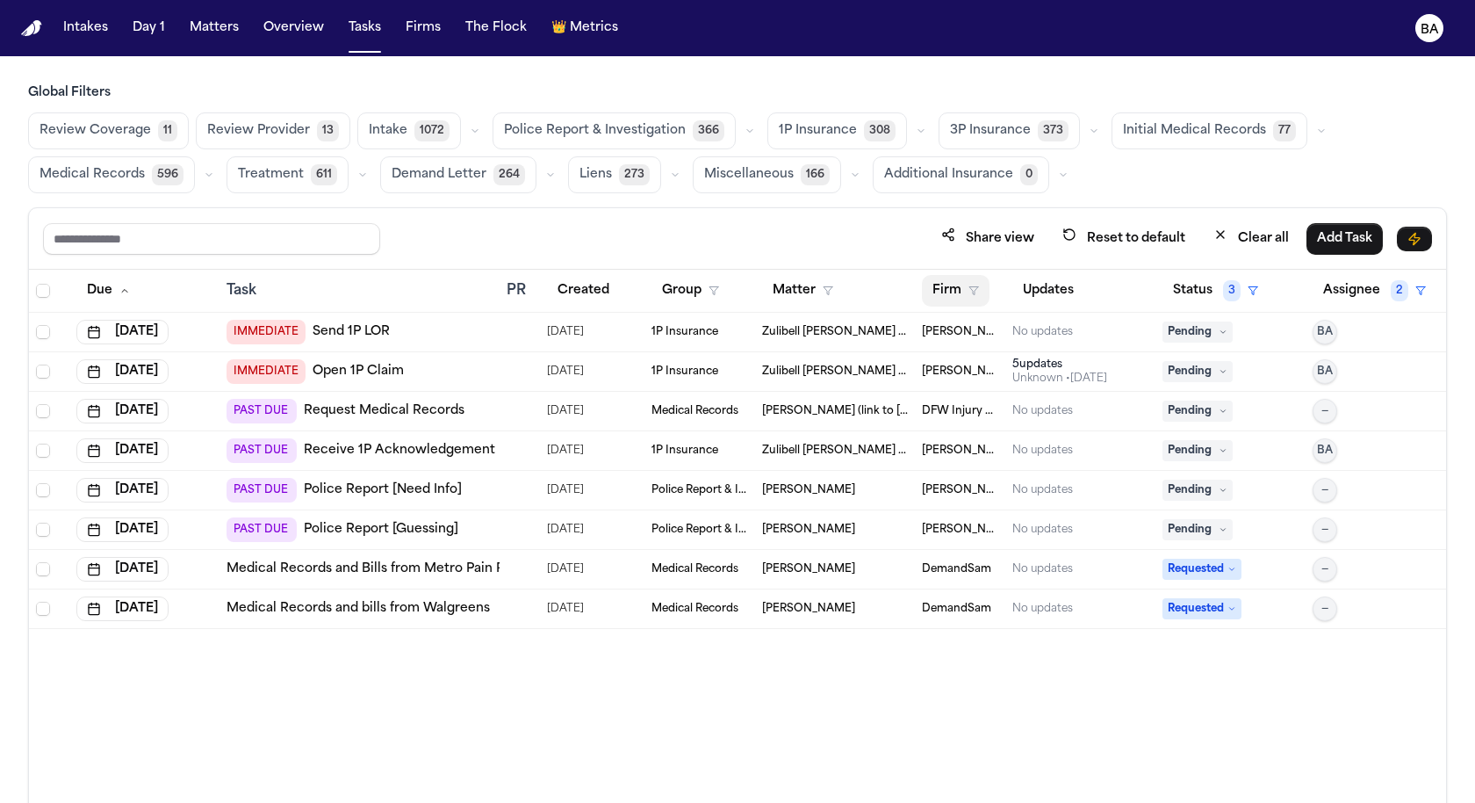
click at [965, 291] on button "Firm" at bounding box center [956, 291] width 68 height 32
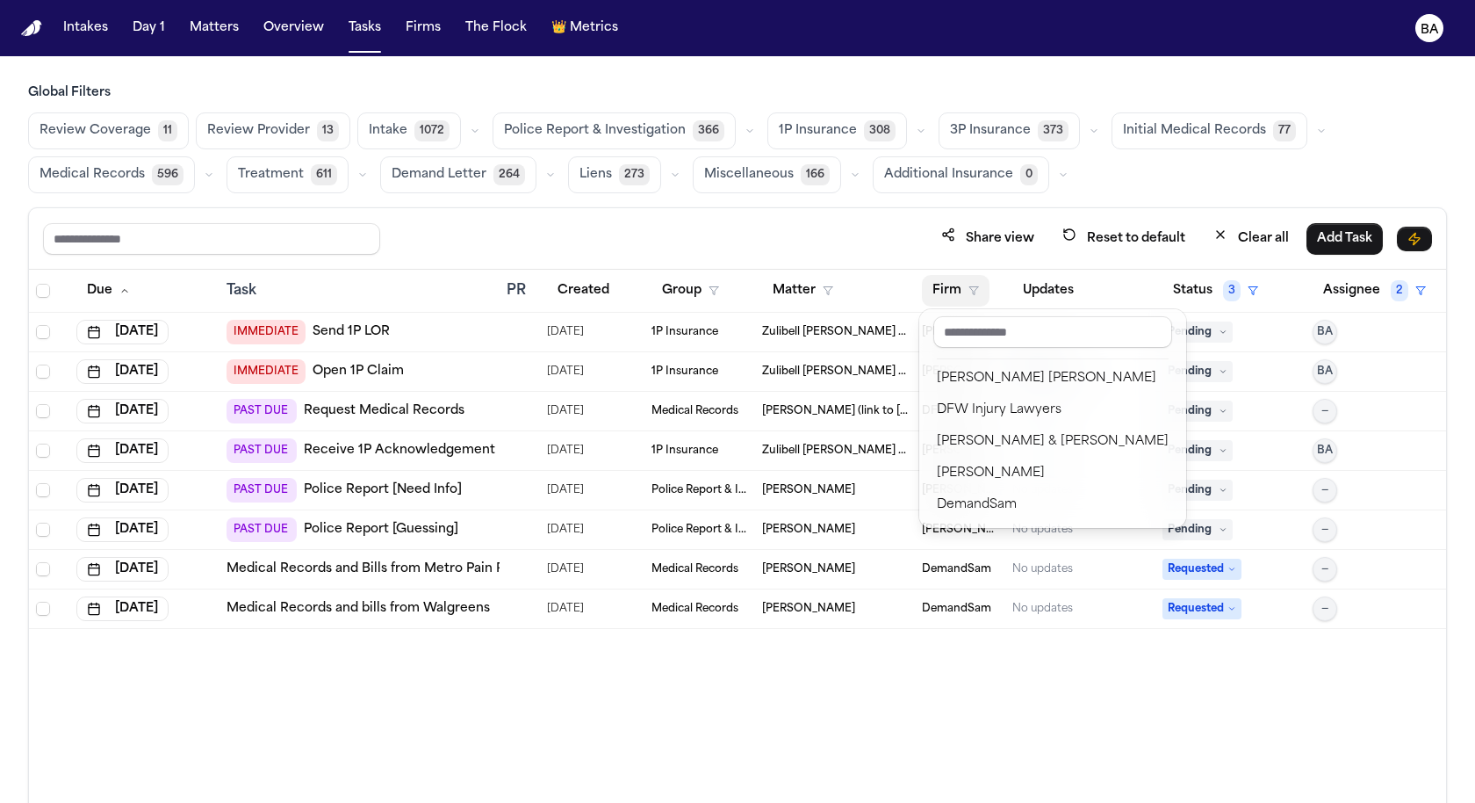
click at [871, 226] on div "Share view Reset to default Clear all Add Task Due Task PR Created Group Matter…" at bounding box center [737, 543] width 1419 height 673
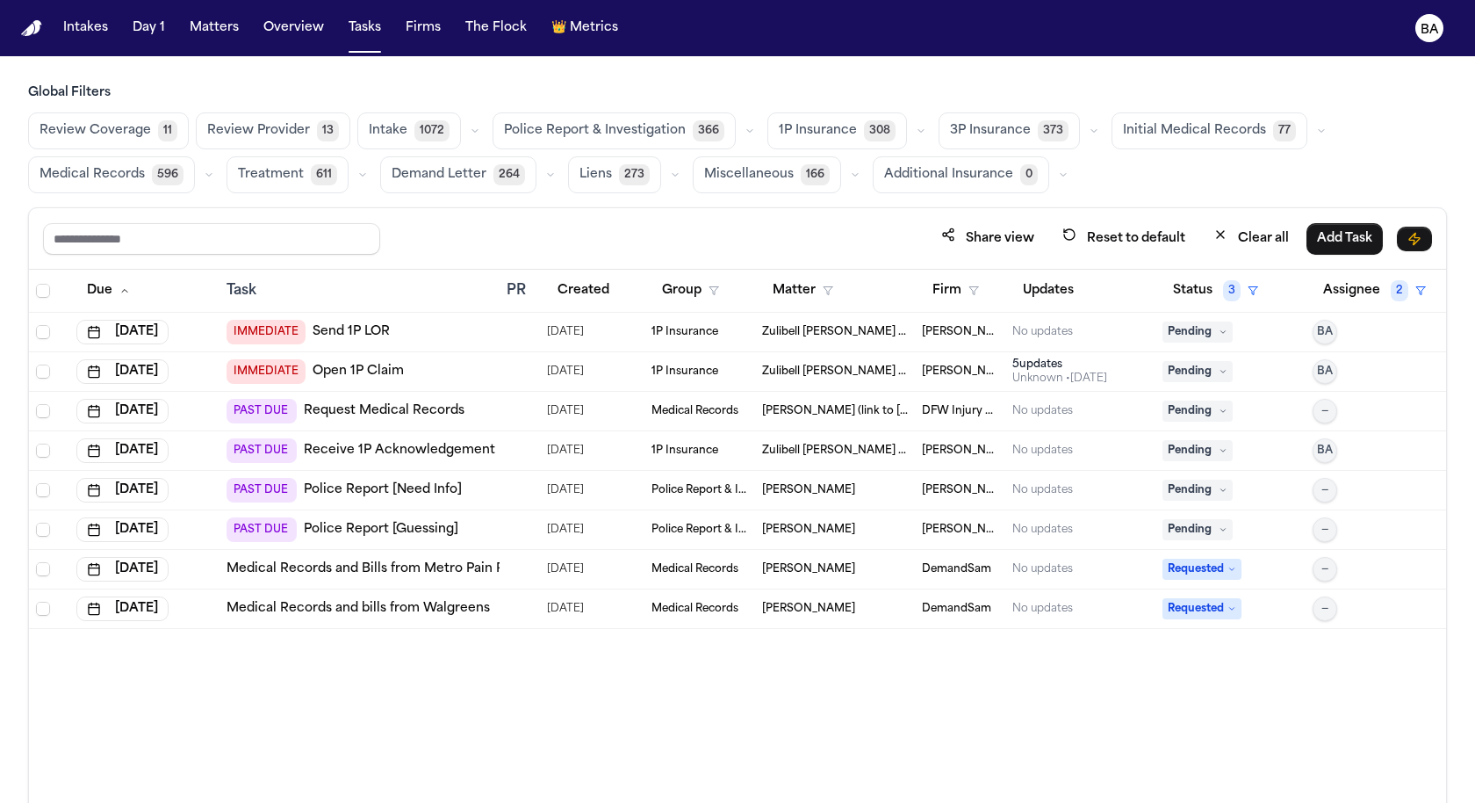
click at [261, 181] on span "Treatment" at bounding box center [271, 175] width 66 height 18
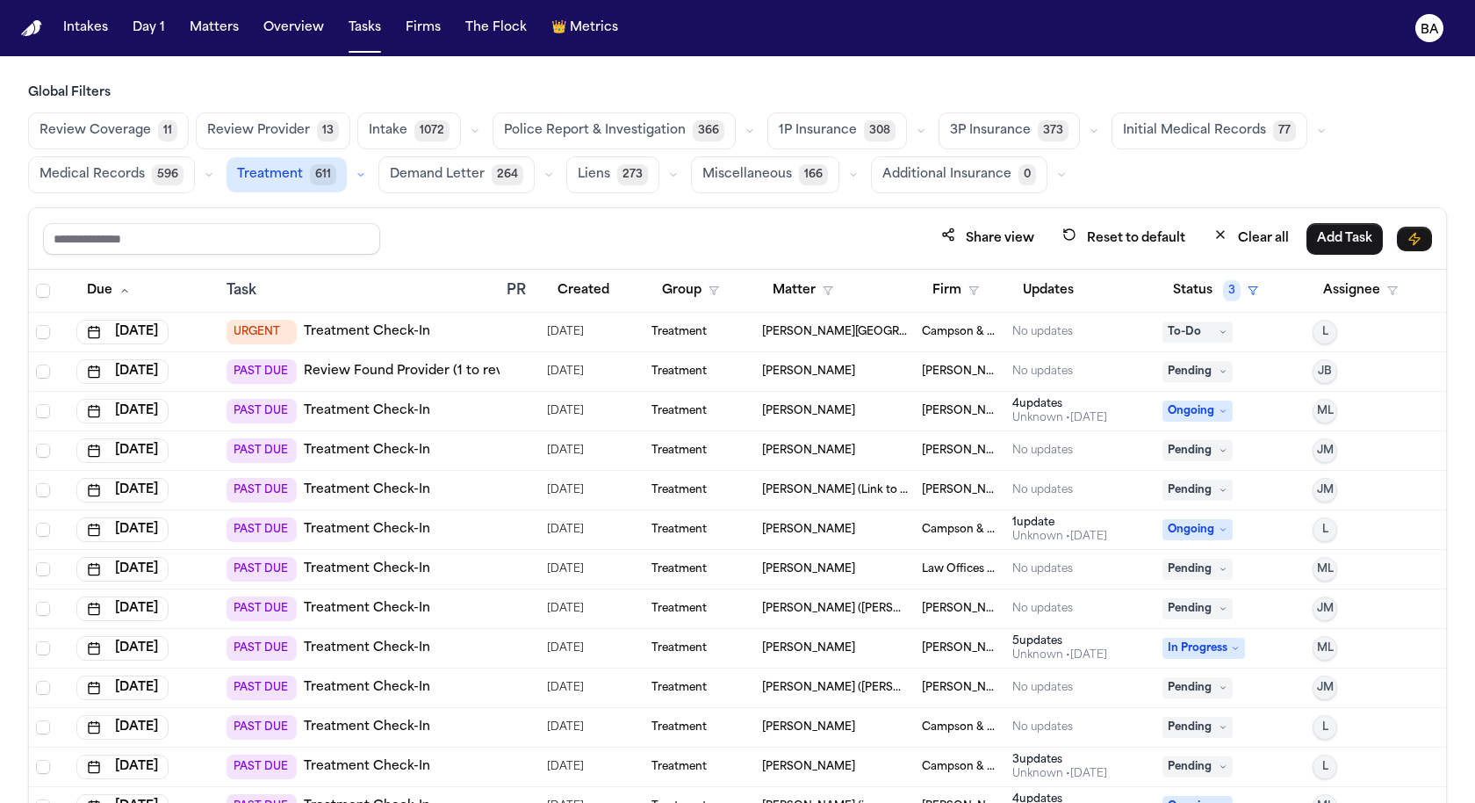
click at [134, 178] on span "Medical Records" at bounding box center [92, 175] width 105 height 18
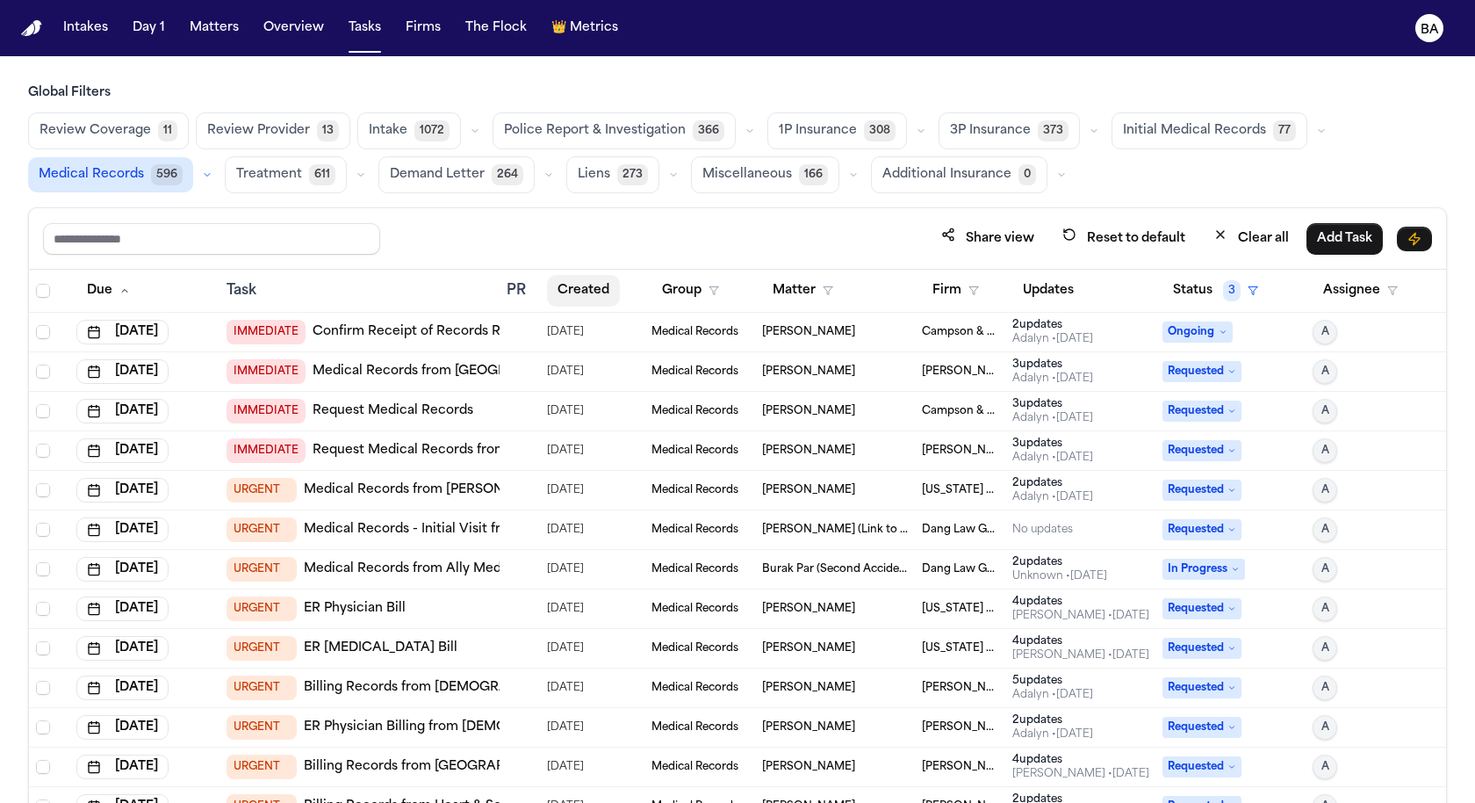
click at [579, 292] on button "Created" at bounding box center [583, 291] width 73 height 32
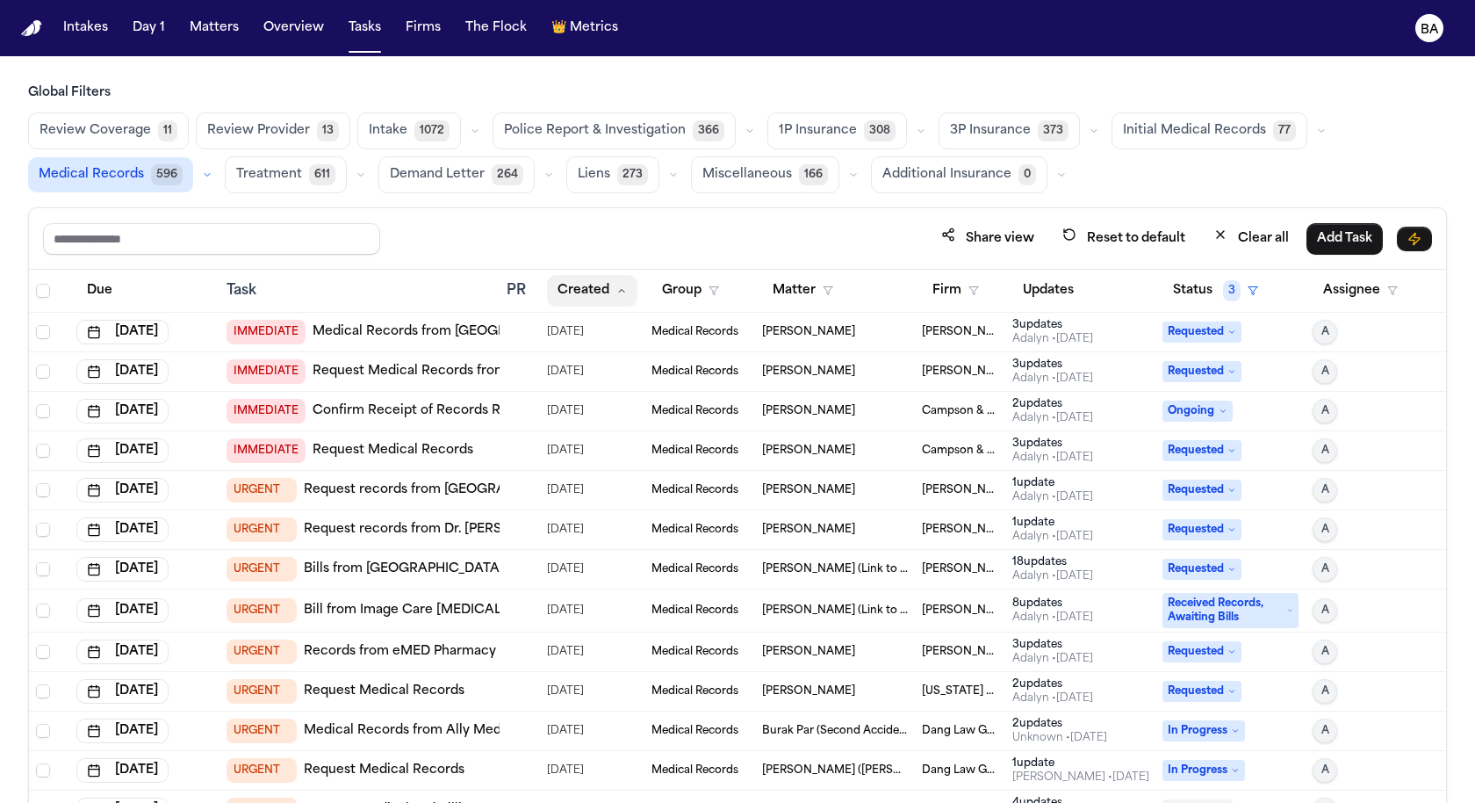
click at [579, 292] on button "Created" at bounding box center [592, 291] width 90 height 32
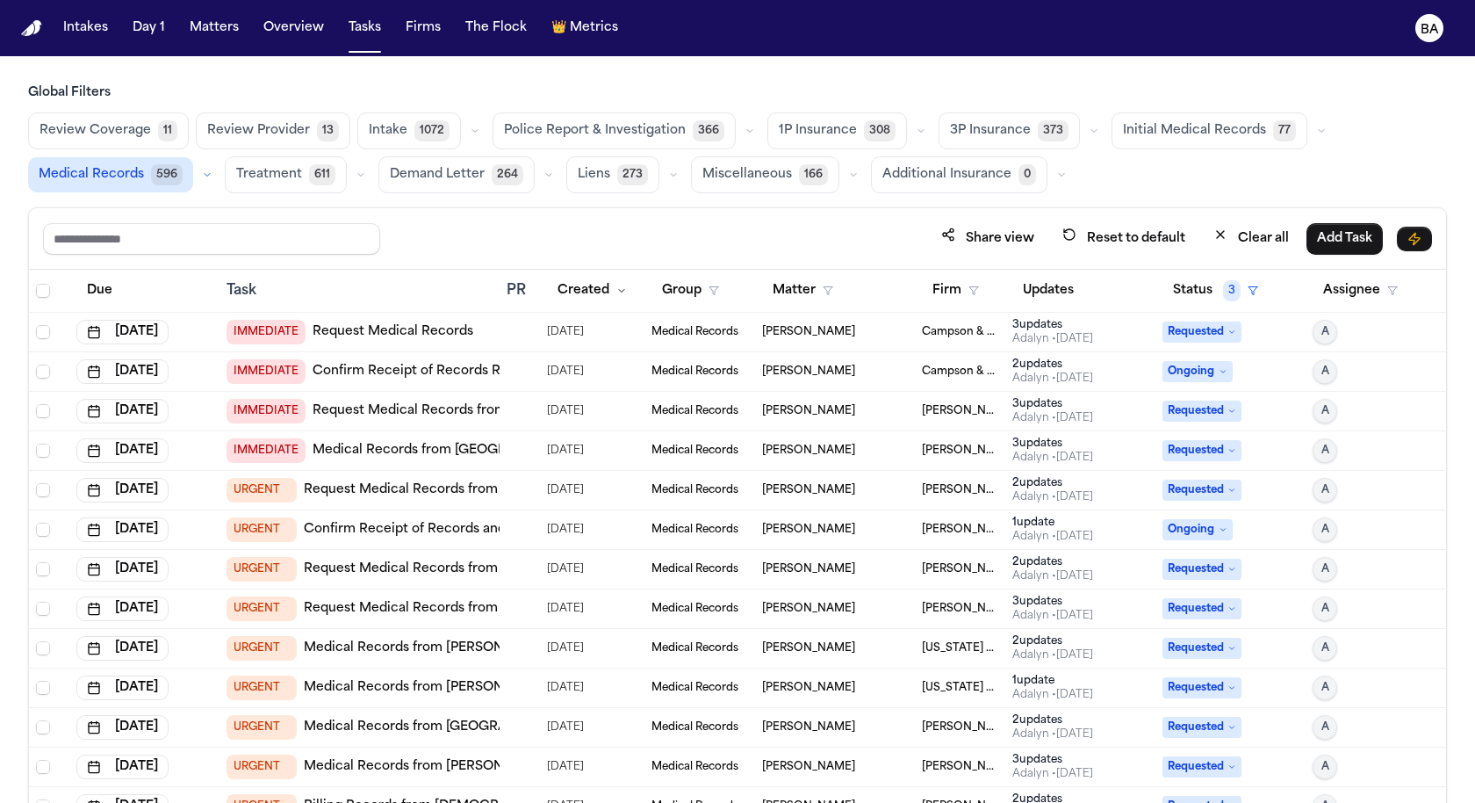
click at [972, 281] on button "Firm" at bounding box center [956, 291] width 68 height 32
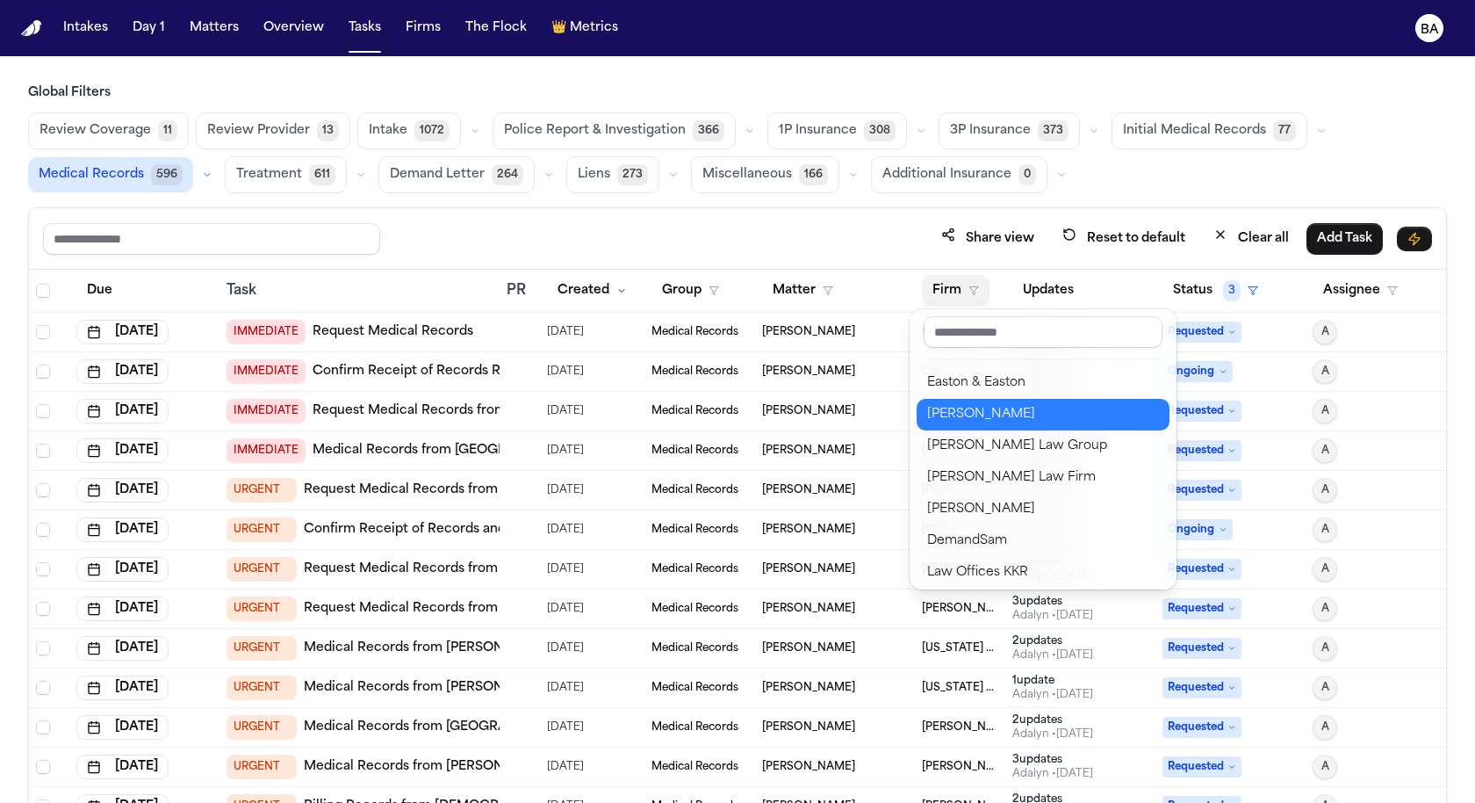
scroll to position [310, 0]
click at [1005, 425] on button "J. Alexander Law" at bounding box center [1043, 416] width 253 height 32
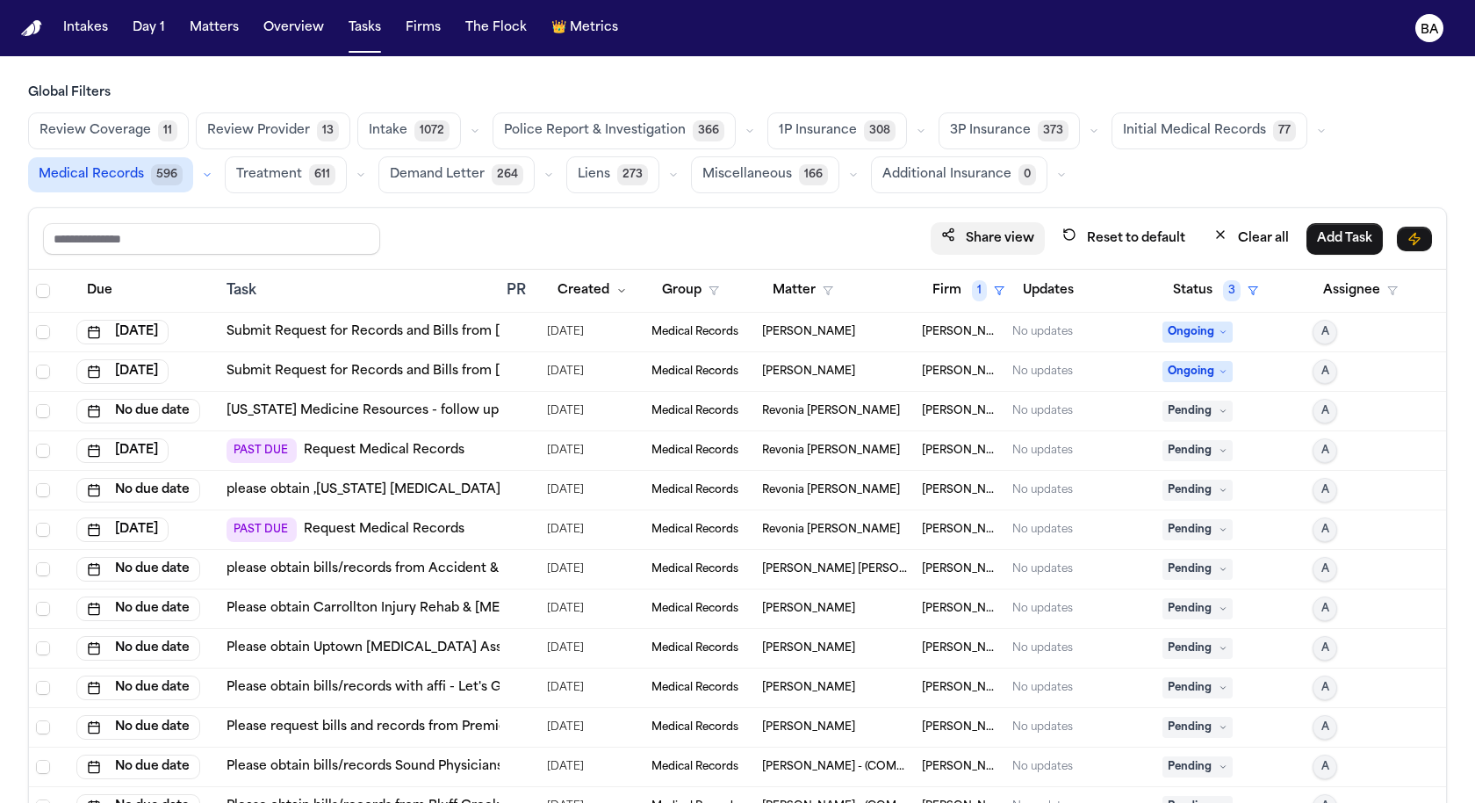
click at [1023, 233] on button "Share view" at bounding box center [988, 238] width 114 height 32
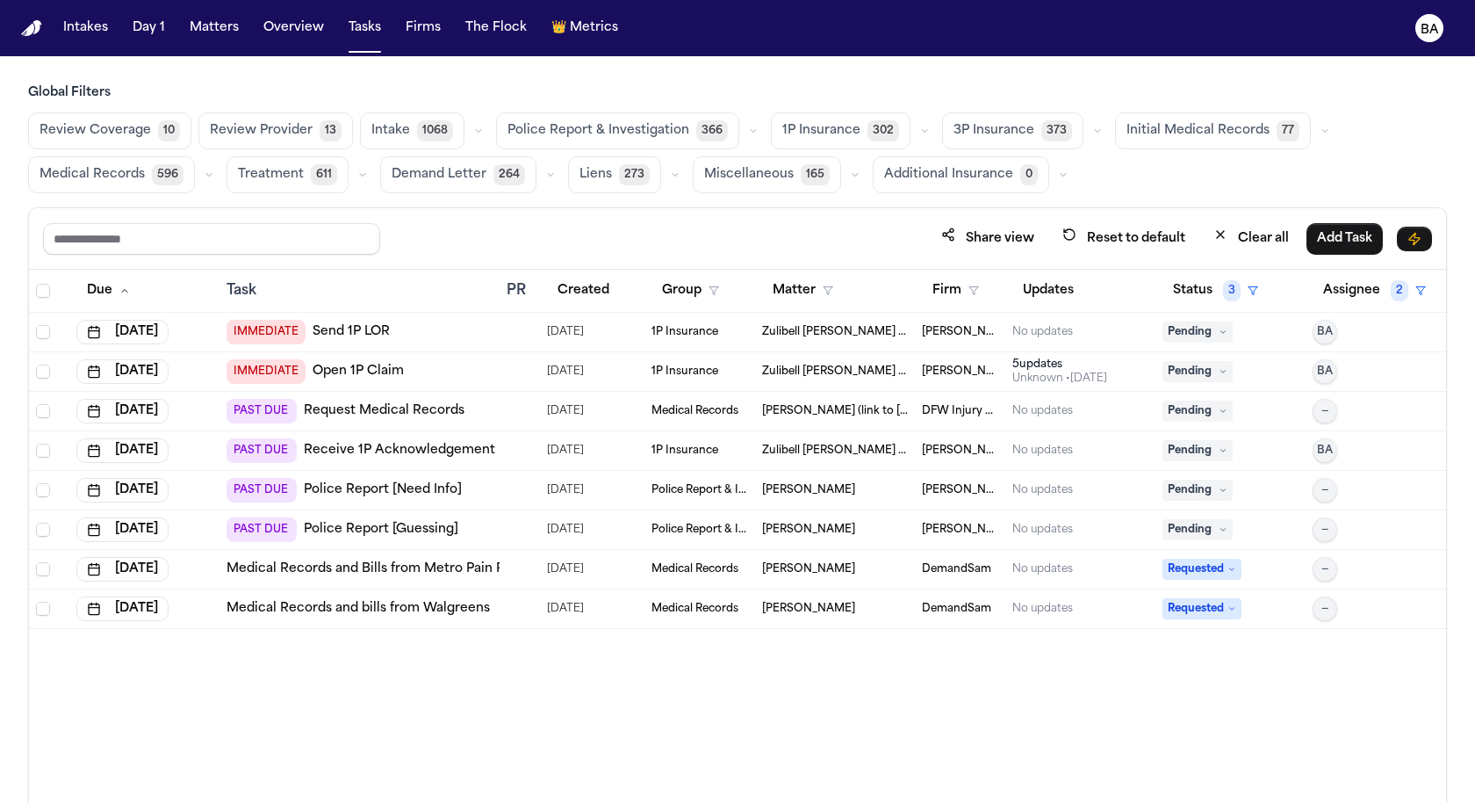
click at [289, 184] on button "Treatment 611" at bounding box center [288, 174] width 122 height 37
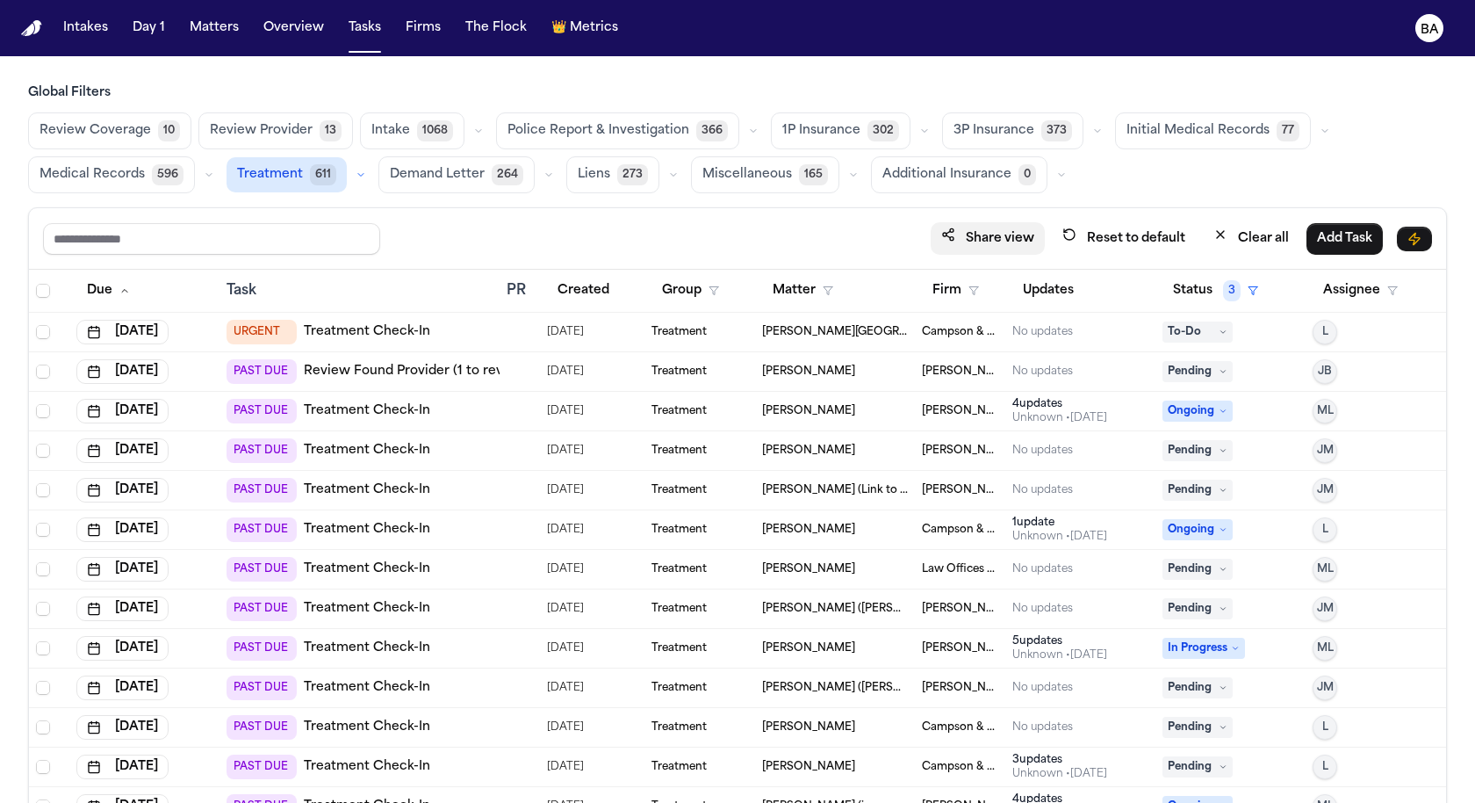
click at [1001, 230] on button "Share view" at bounding box center [988, 238] width 114 height 32
